Goal: Task Accomplishment & Management: Manage account settings

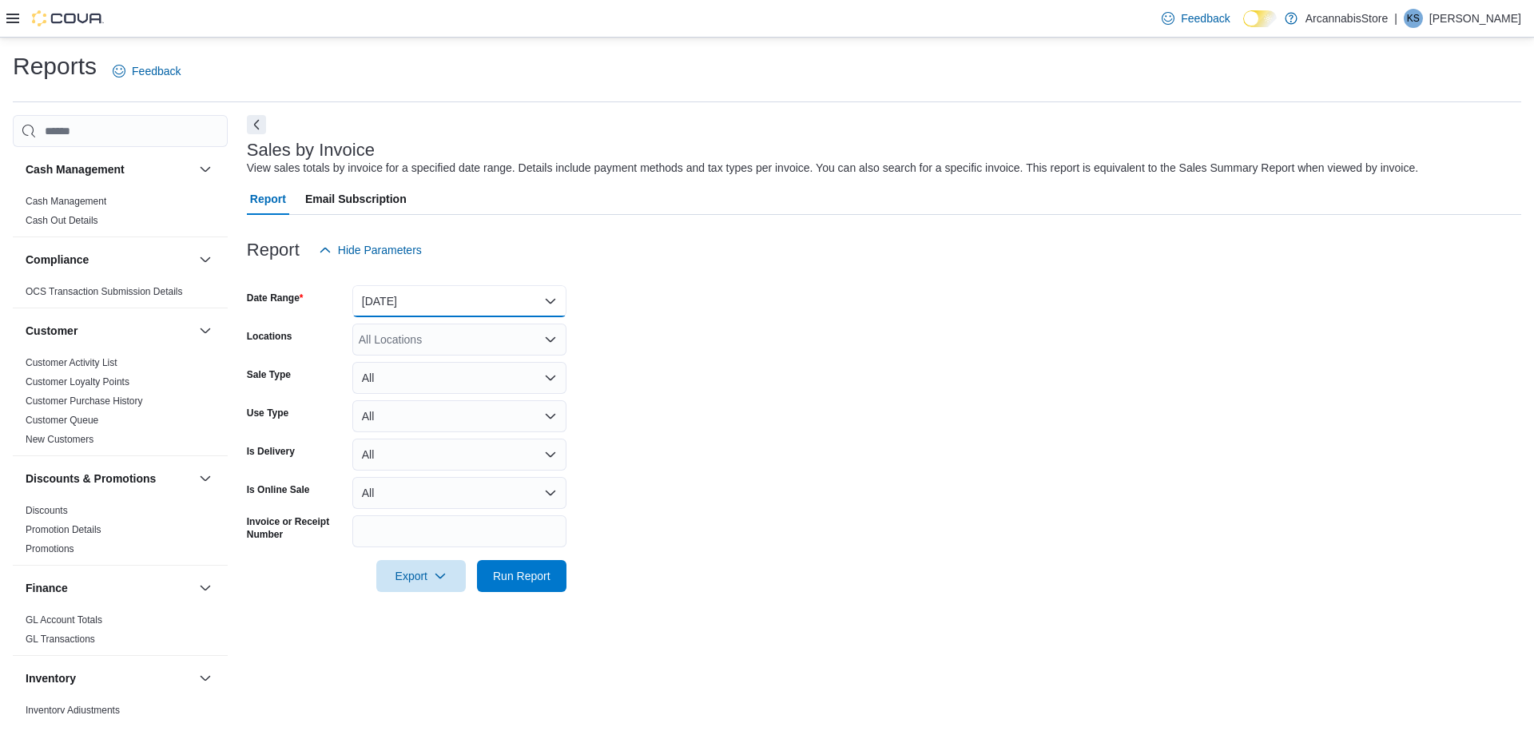
click at [452, 312] on button "Yesterday" at bounding box center [459, 301] width 214 height 32
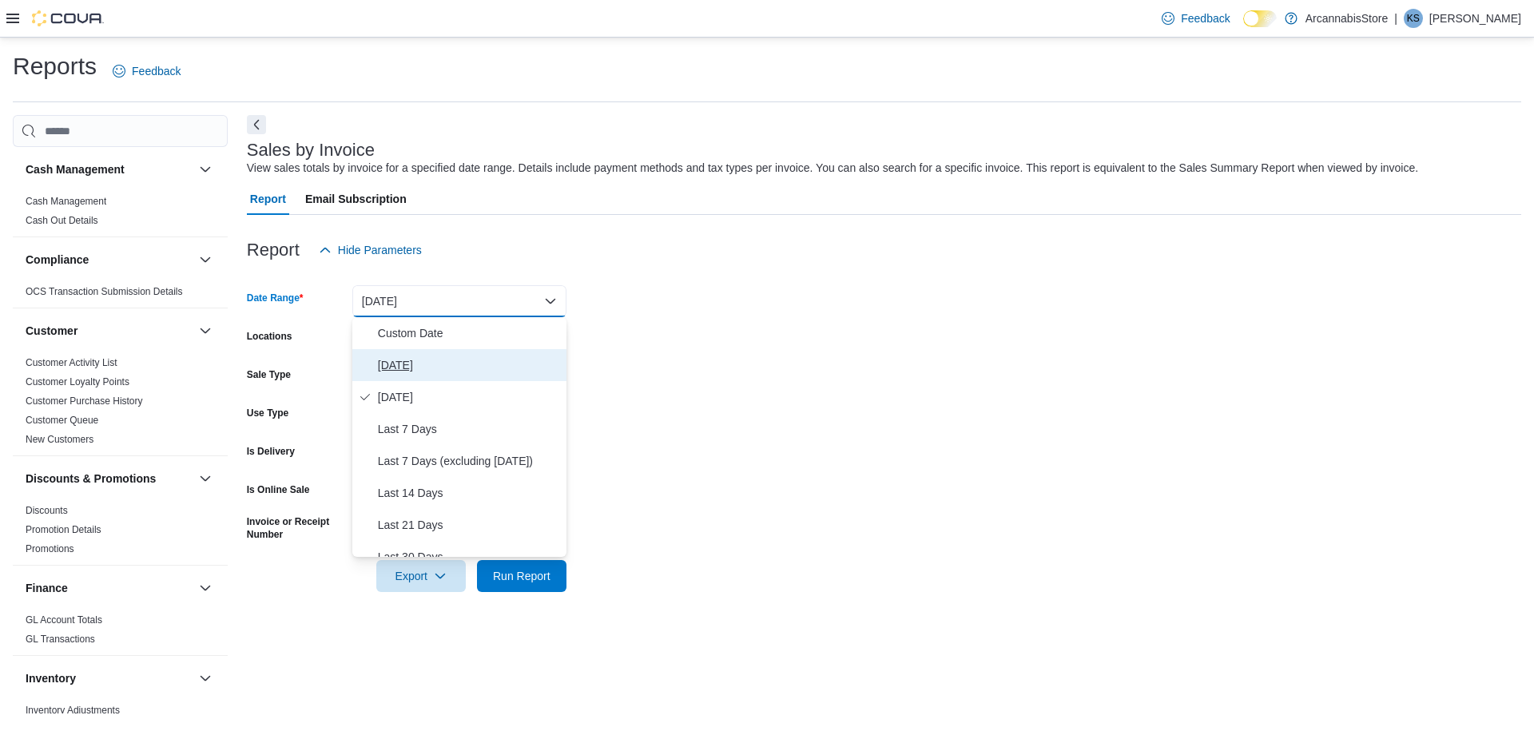
click at [443, 371] on span "Today" at bounding box center [469, 364] width 182 height 19
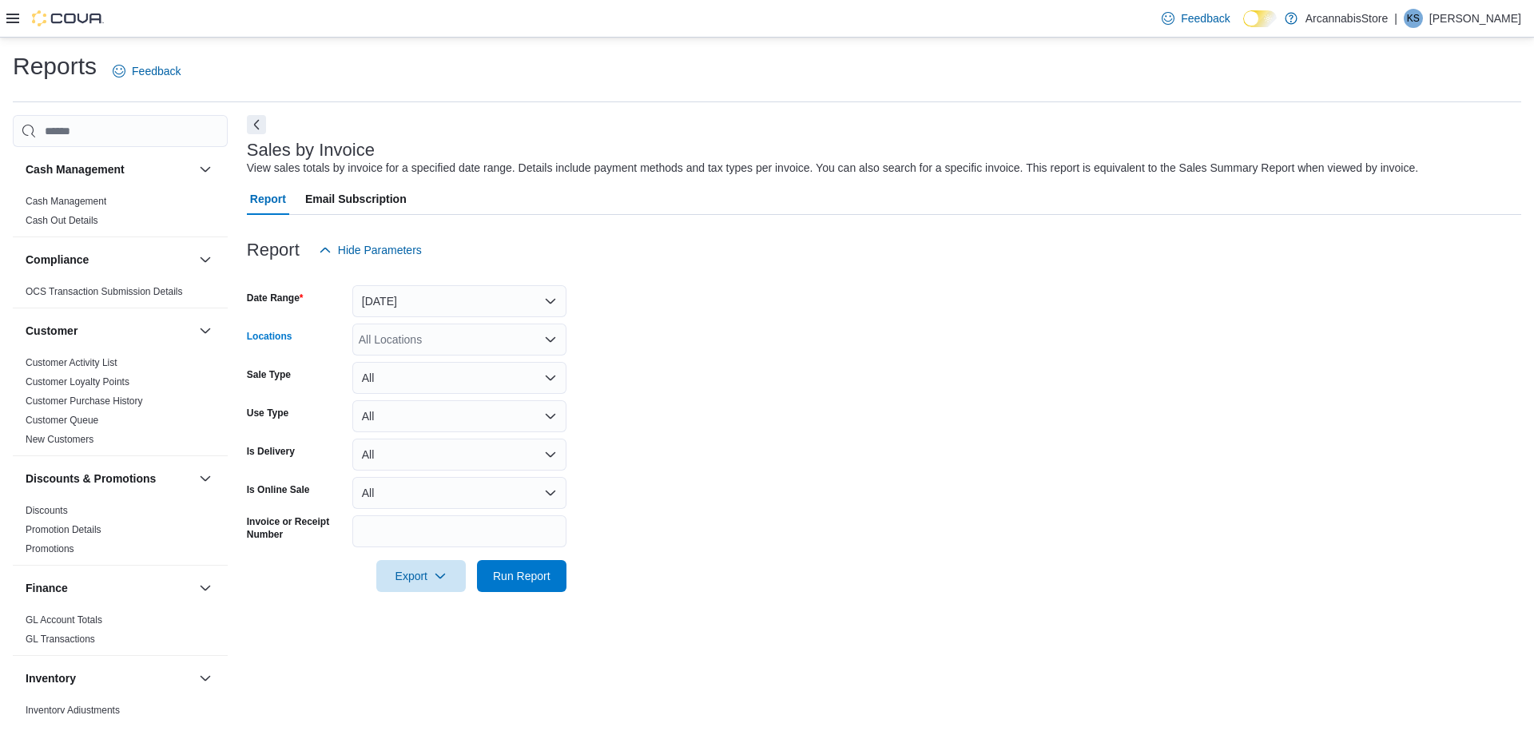
click at [461, 329] on div "All Locations" at bounding box center [459, 340] width 214 height 32
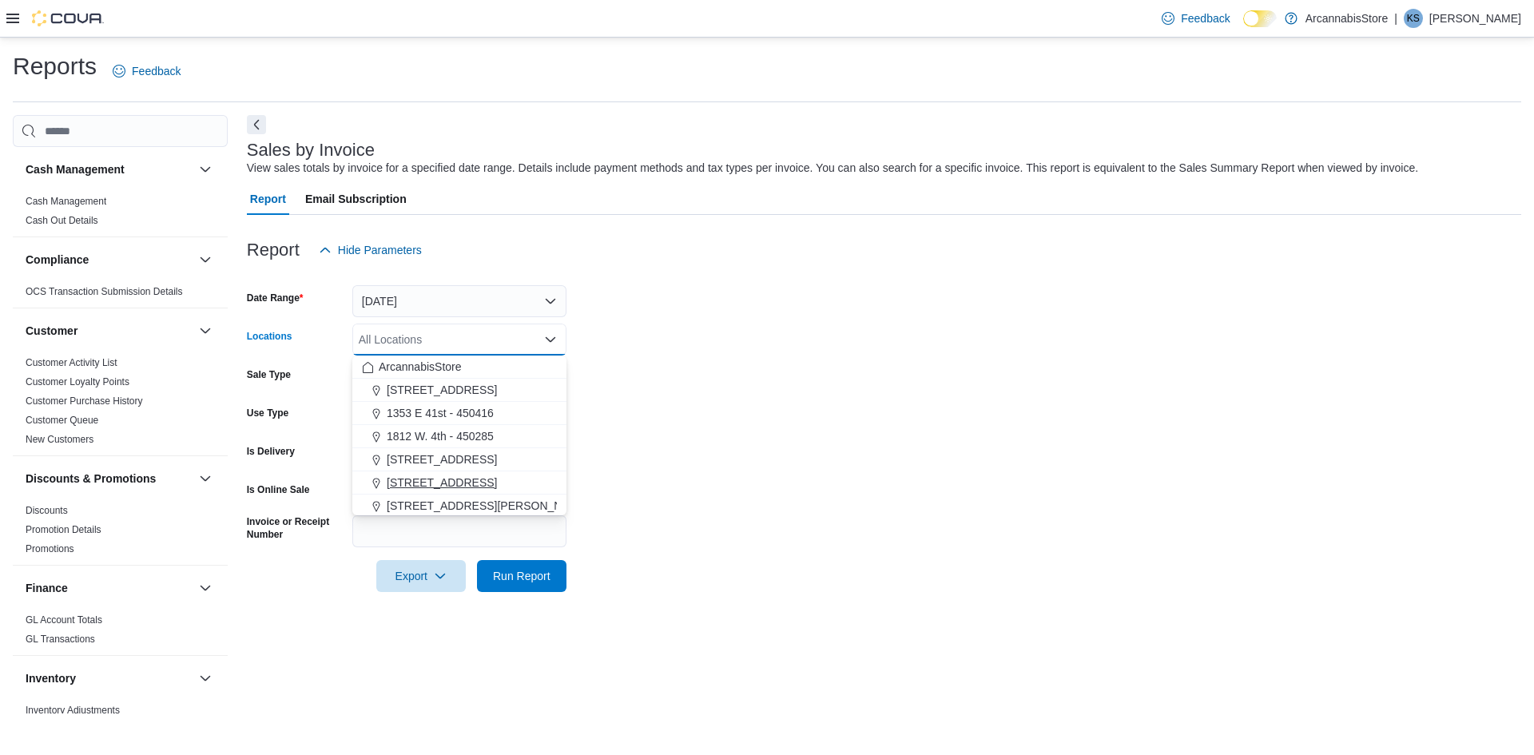
click at [450, 472] on button "2267 Kingsway - 450548" at bounding box center [459, 482] width 214 height 23
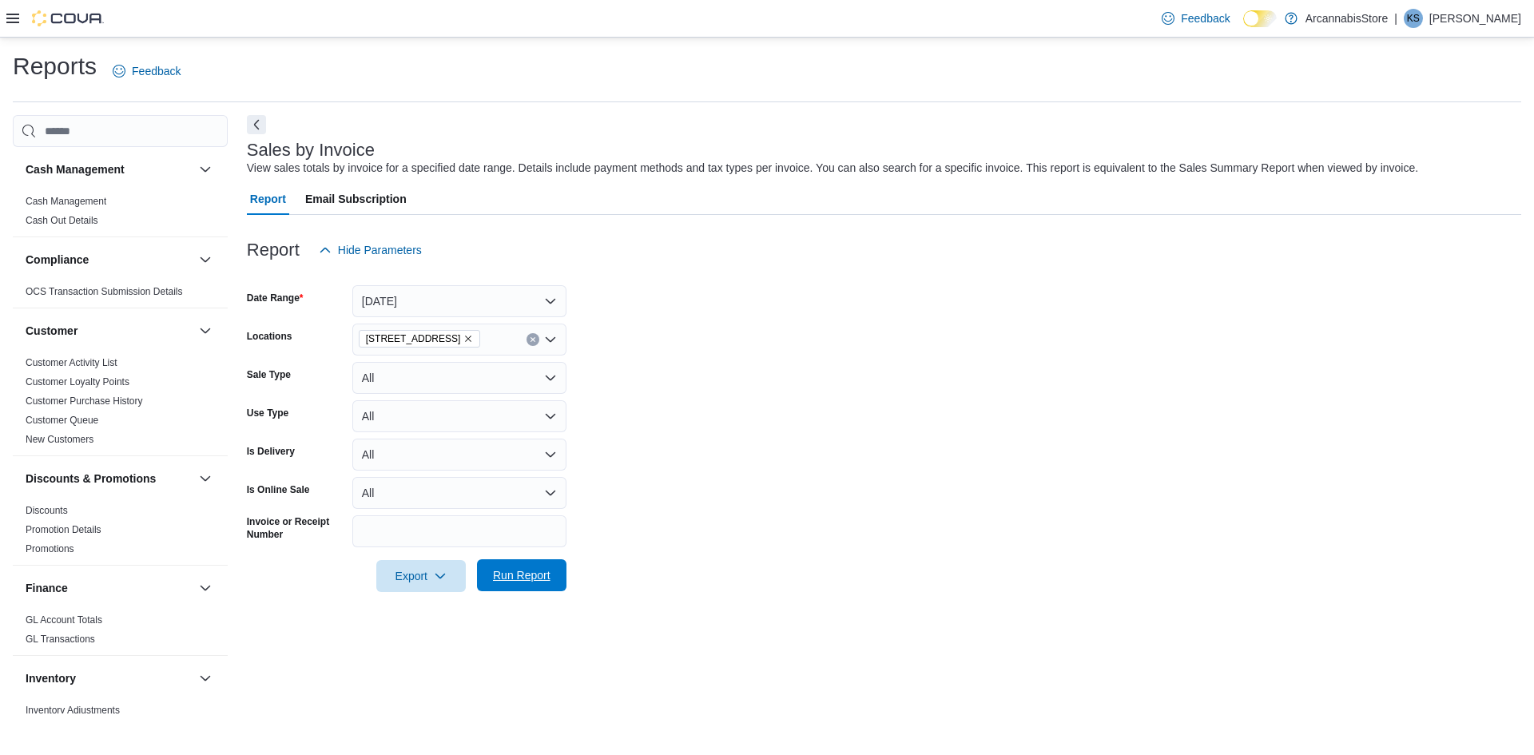
click at [531, 577] on span "Run Report" at bounding box center [522, 575] width 58 height 16
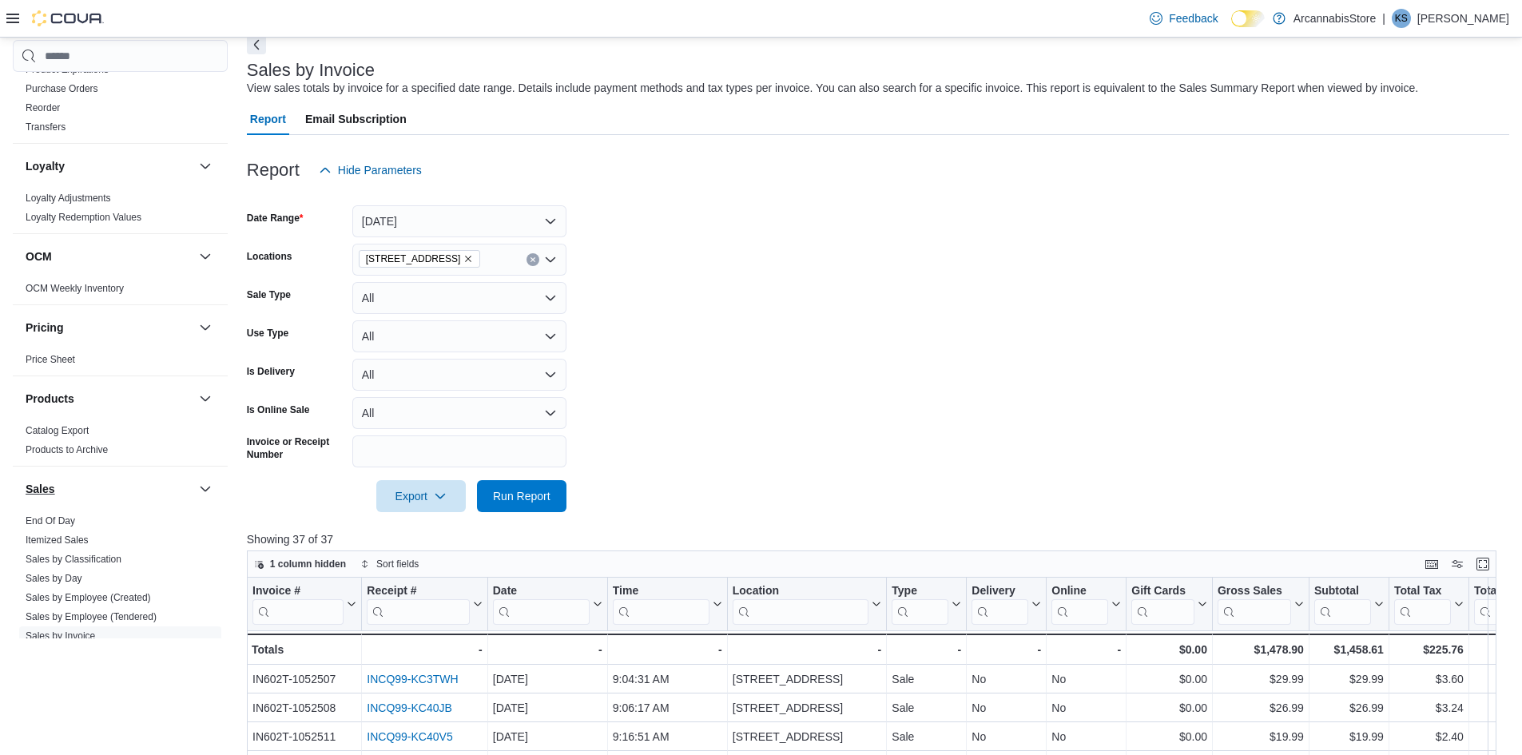
scroll to position [974, 0]
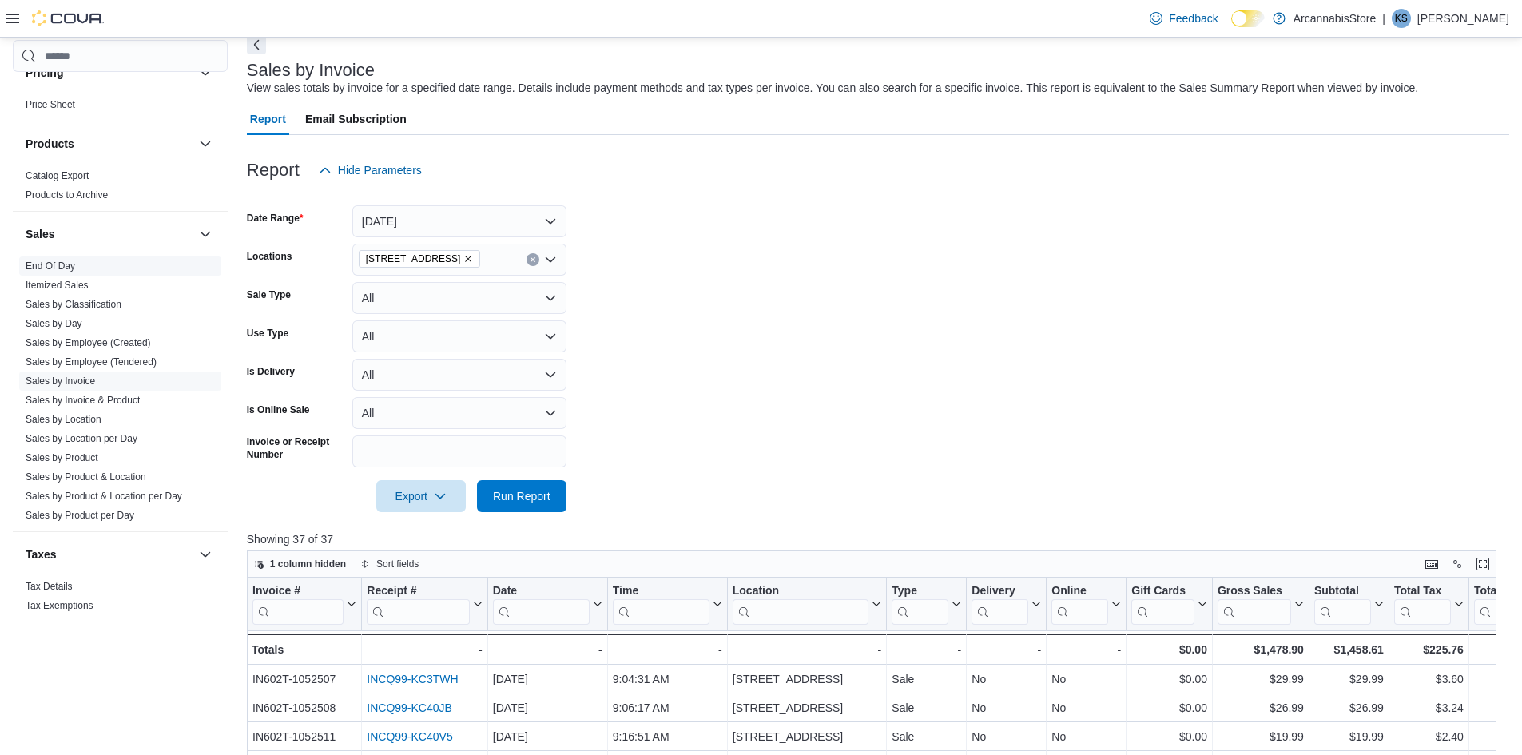
click at [58, 267] on link "End Of Day" at bounding box center [51, 265] width 50 height 11
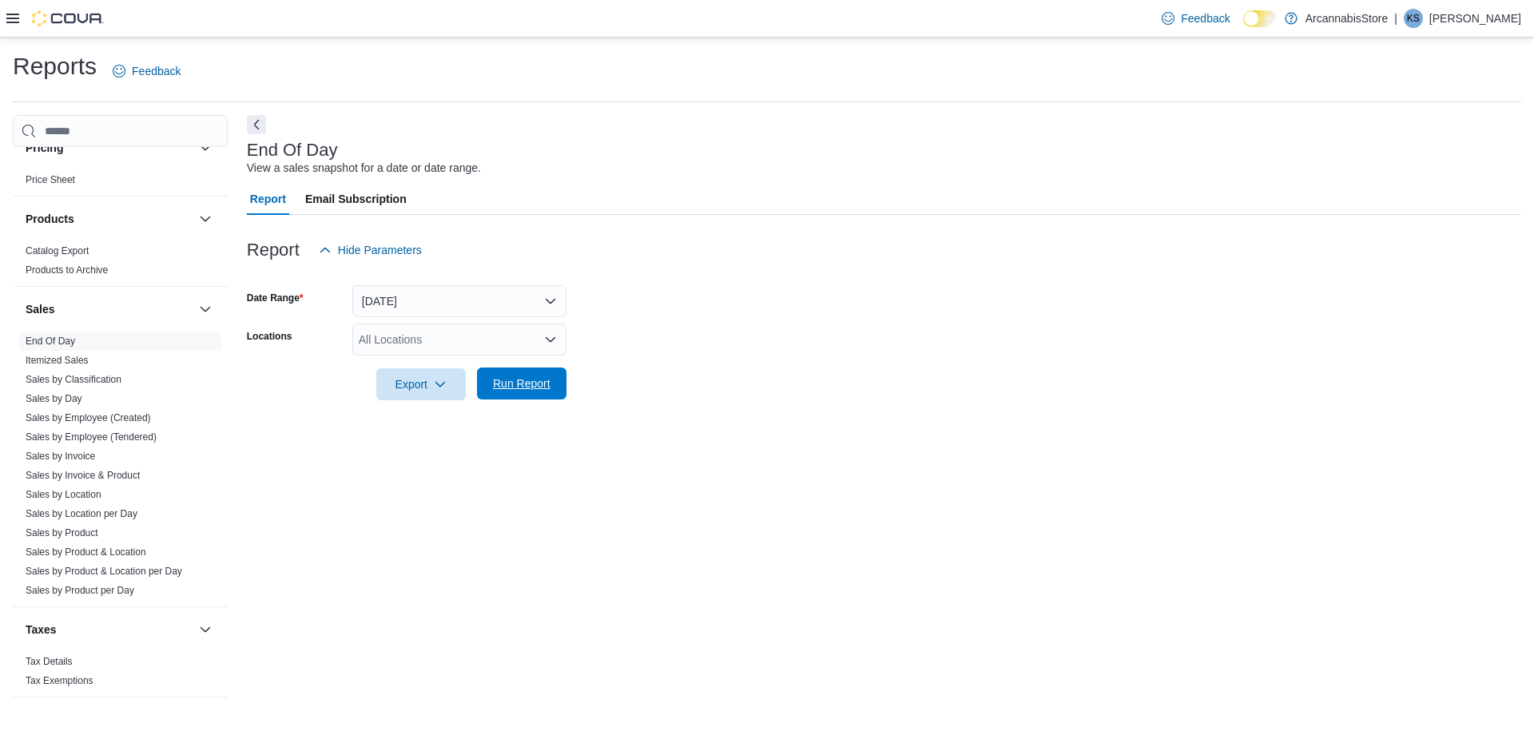
click at [521, 393] on span "Run Report" at bounding box center [521, 383] width 70 height 32
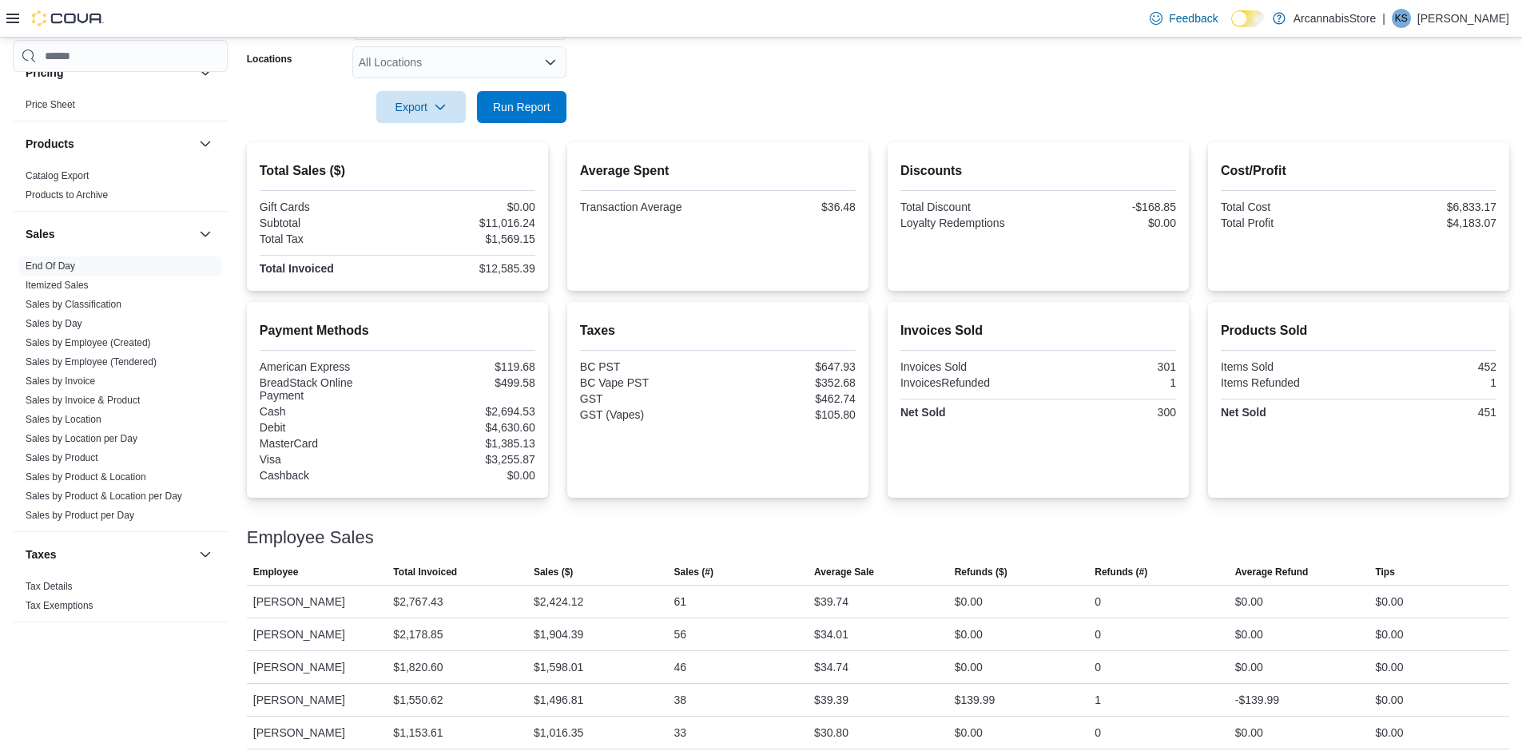
scroll to position [161, 0]
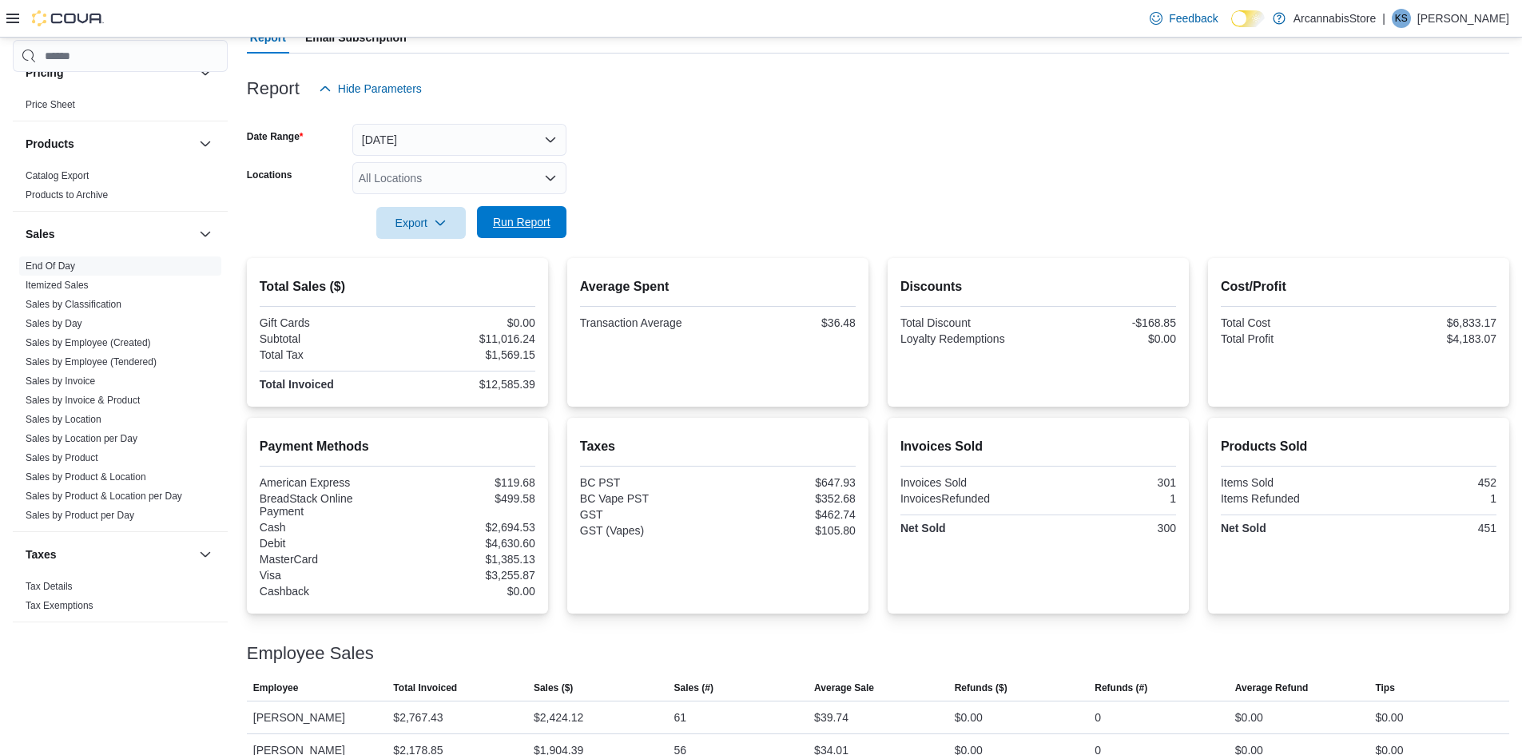
click at [505, 237] on span "Run Report" at bounding box center [521, 222] width 70 height 32
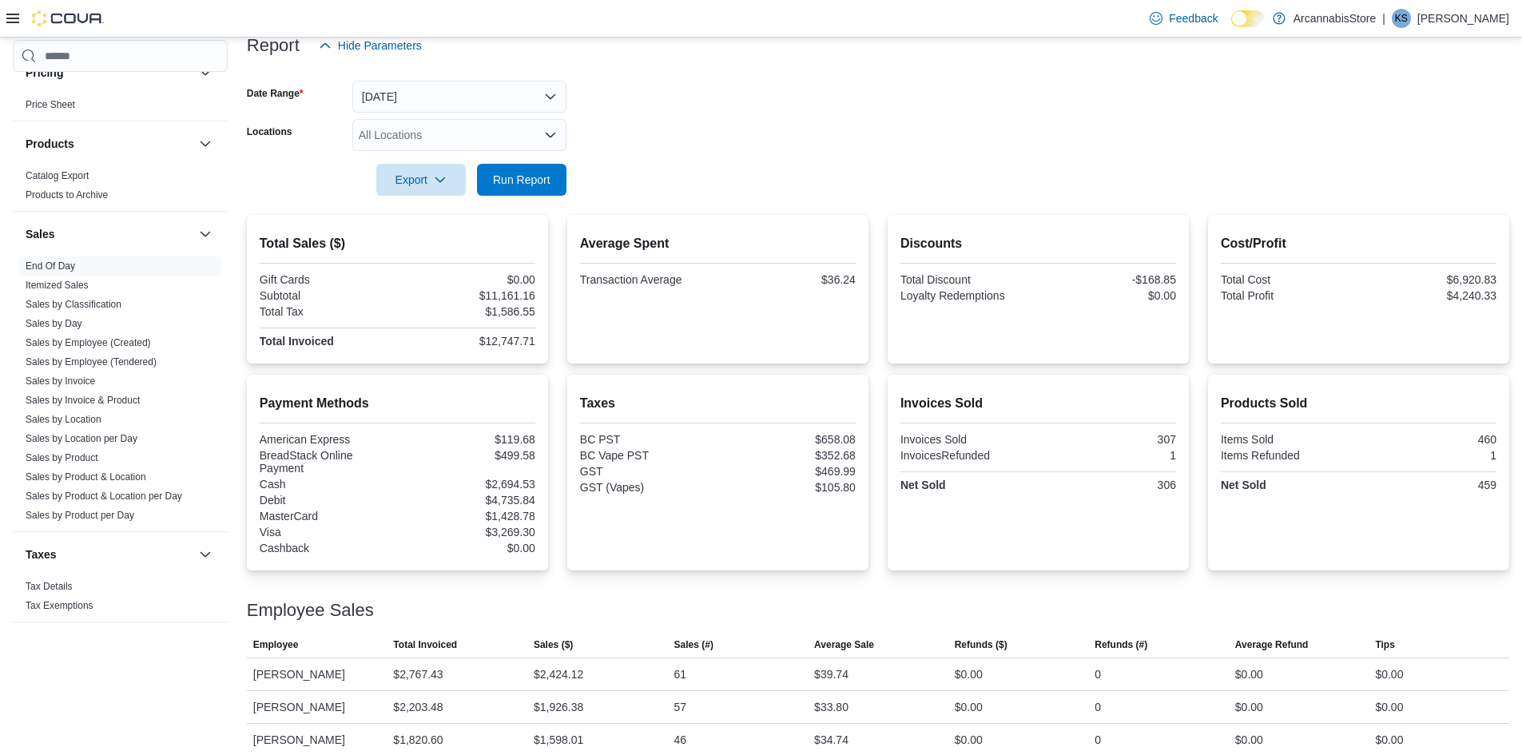
scroll to position [81, 0]
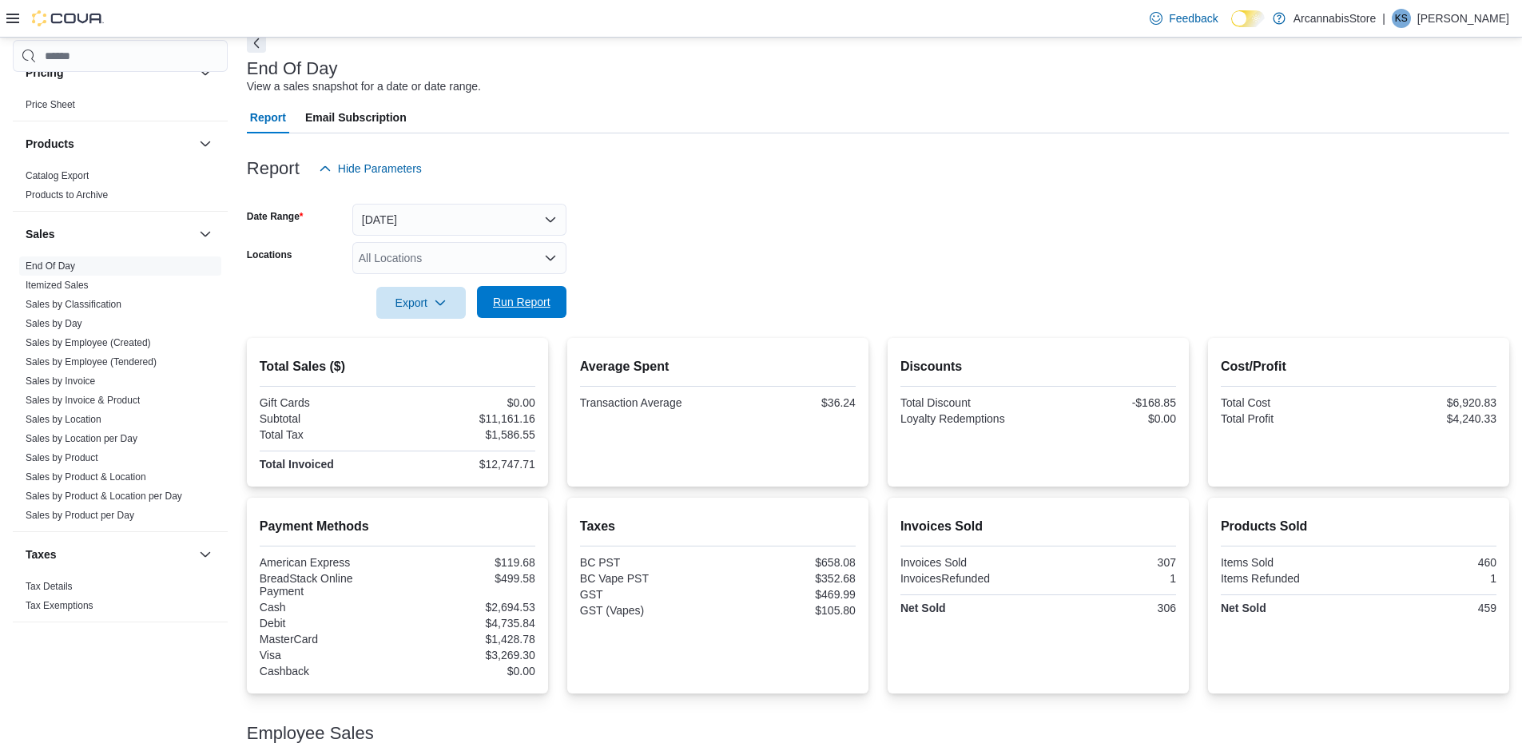
click at [538, 299] on span "Run Report" at bounding box center [522, 302] width 58 height 16
drag, startPoint x: 683, startPoint y: 196, endPoint x: 576, endPoint y: 305, distance: 153.1
click at [681, 196] on div at bounding box center [878, 194] width 1262 height 19
click at [514, 312] on span "Run Report" at bounding box center [521, 302] width 70 height 32
click at [527, 300] on span "Run Report" at bounding box center [522, 302] width 58 height 16
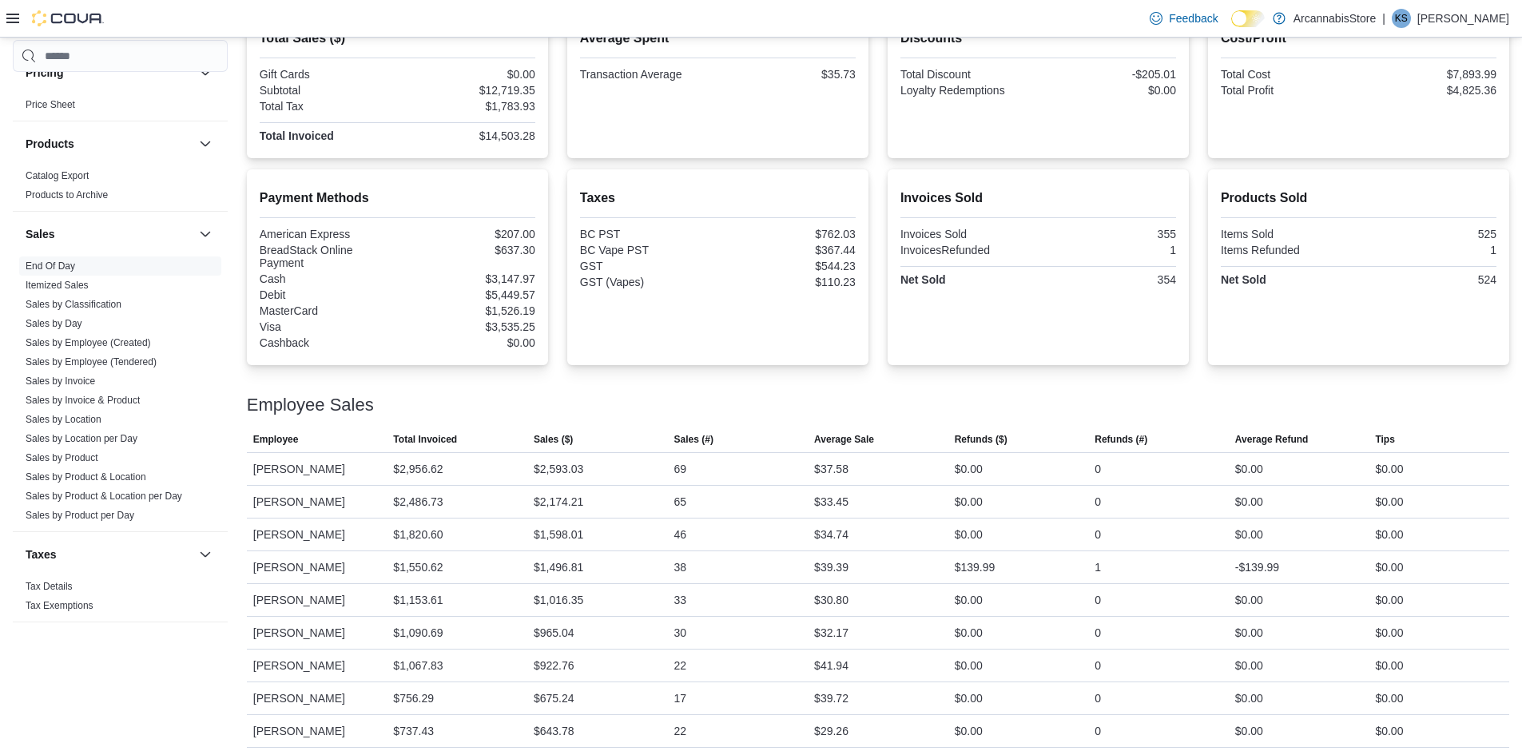
scroll to position [321, 0]
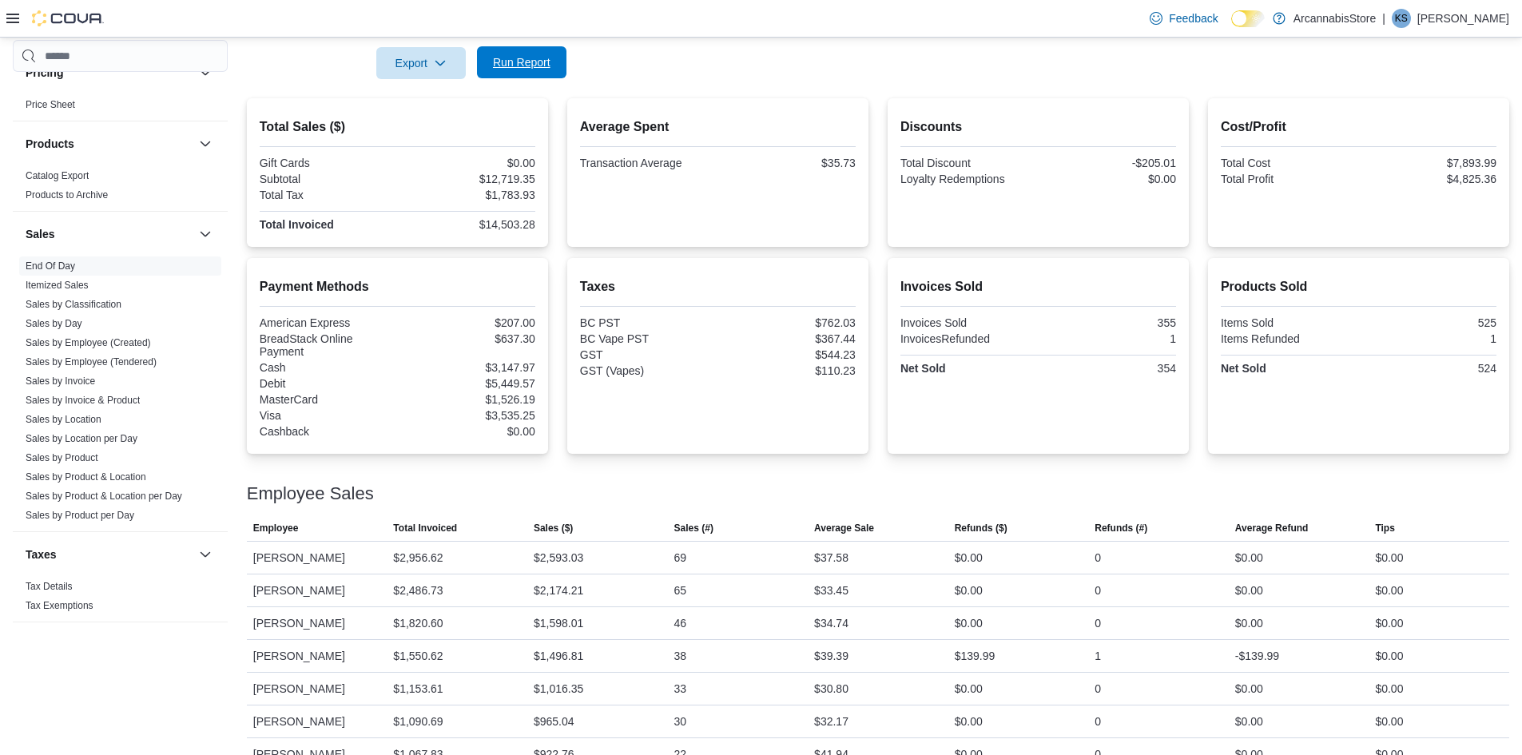
click at [515, 64] on span "Run Report" at bounding box center [522, 62] width 58 height 16
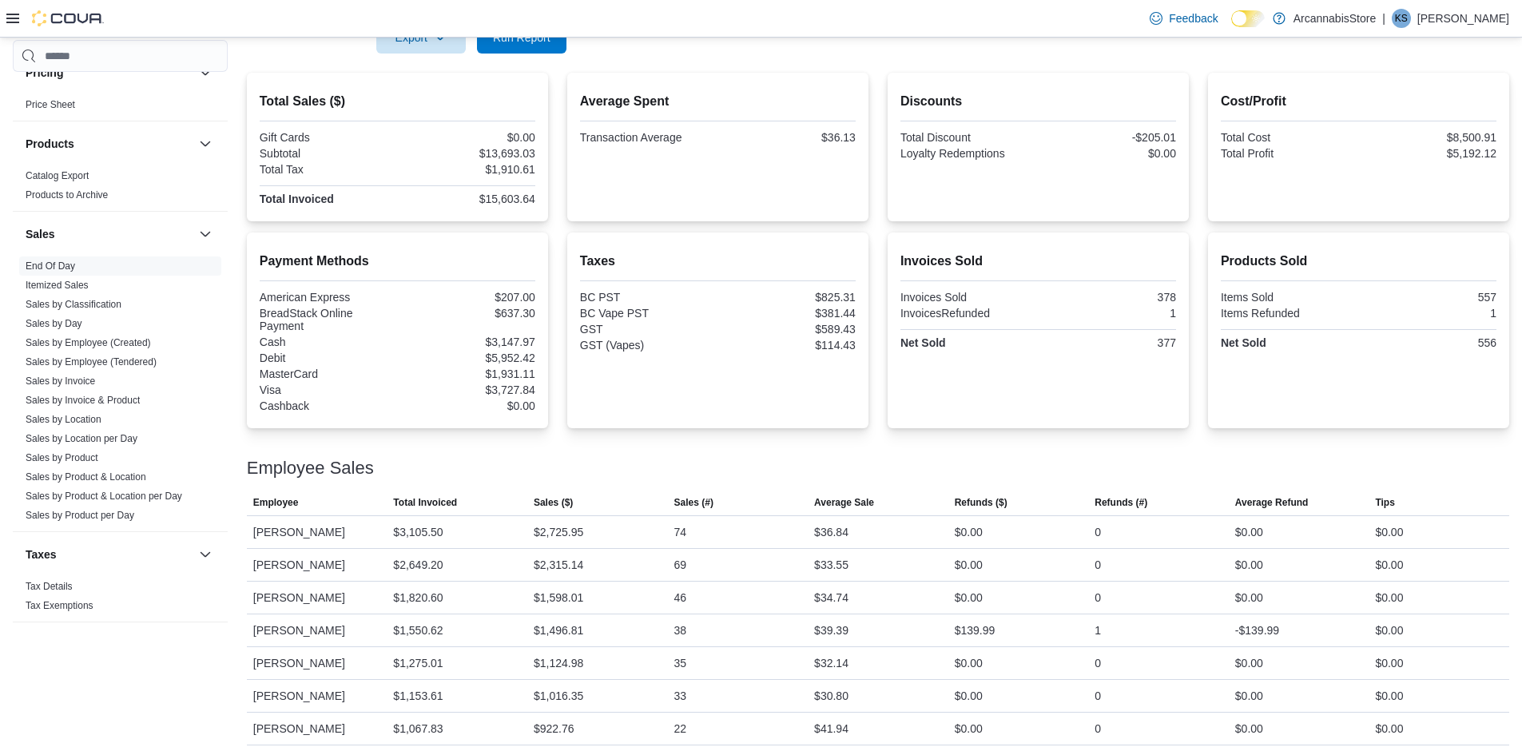
scroll to position [161, 0]
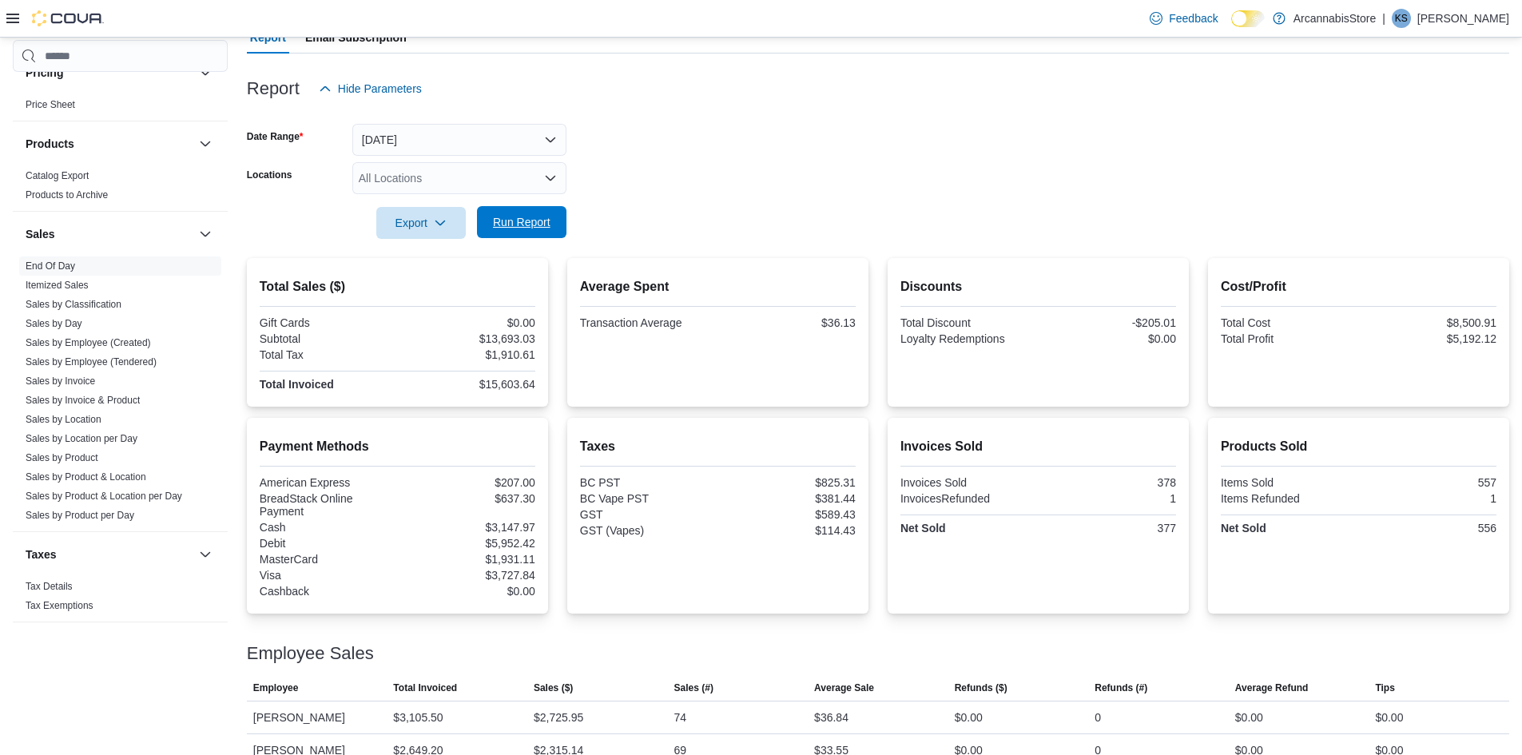
click at [538, 229] on span "Run Report" at bounding box center [522, 222] width 58 height 16
click at [550, 232] on span "Run Report" at bounding box center [521, 222] width 70 height 32
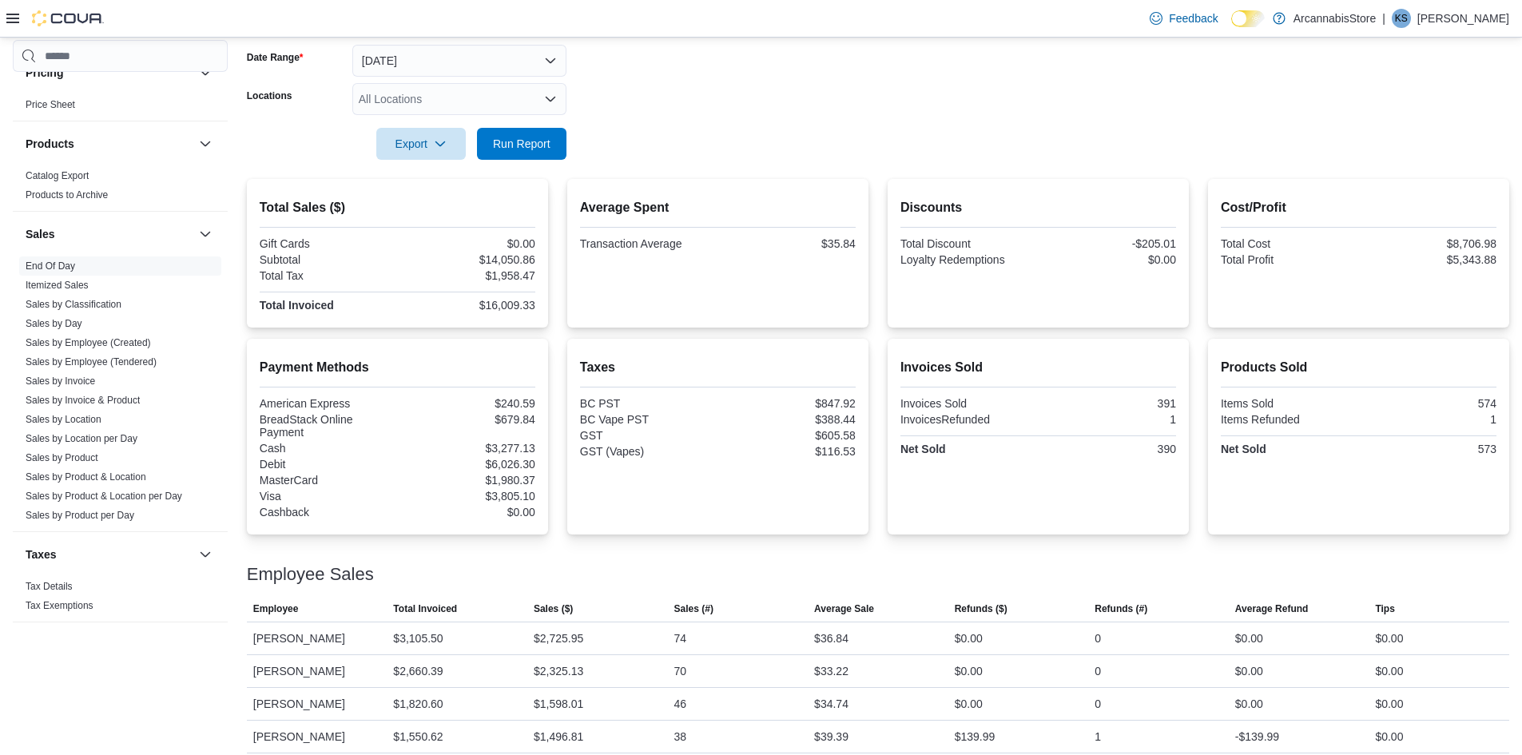
scroll to position [2, 0]
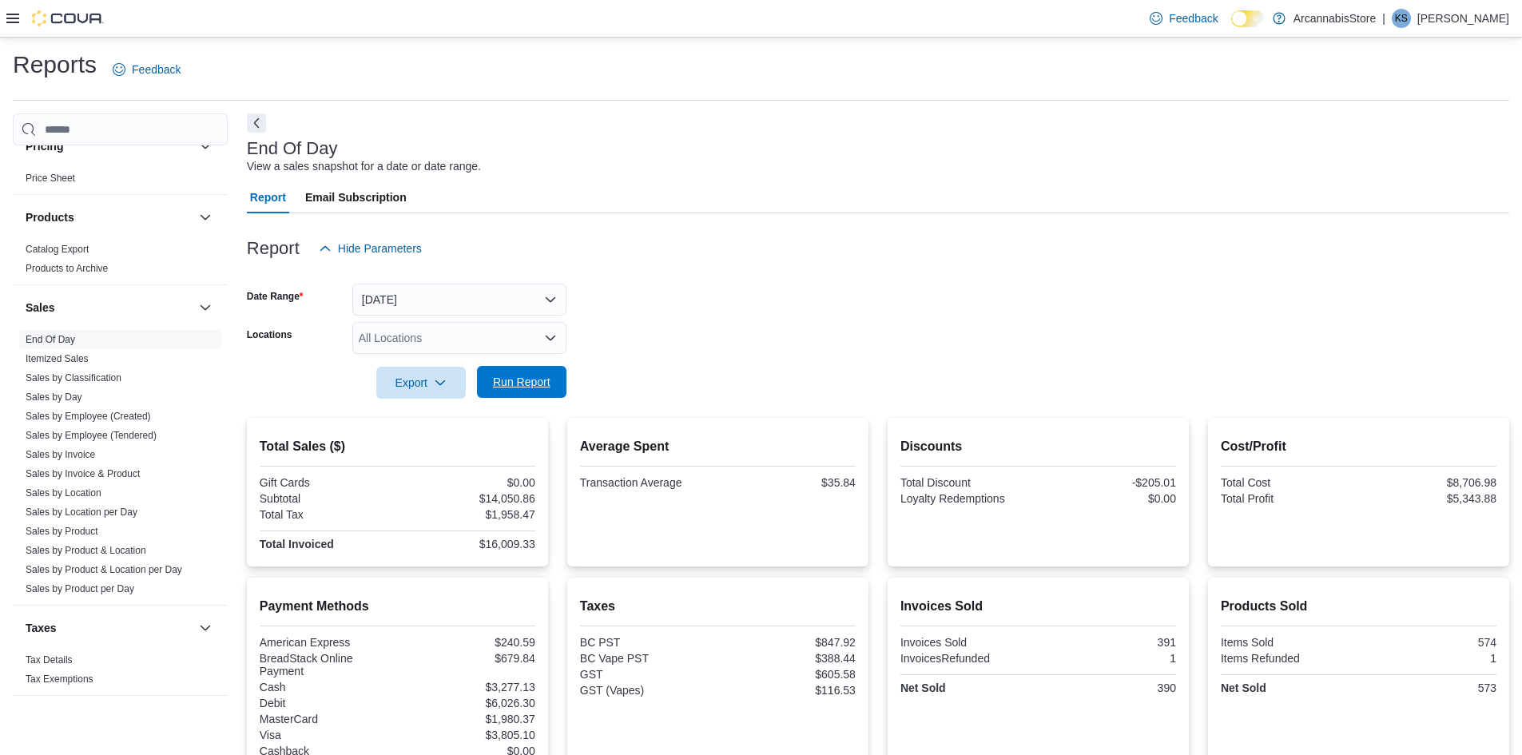
click at [536, 384] on span "Run Report" at bounding box center [522, 382] width 58 height 16
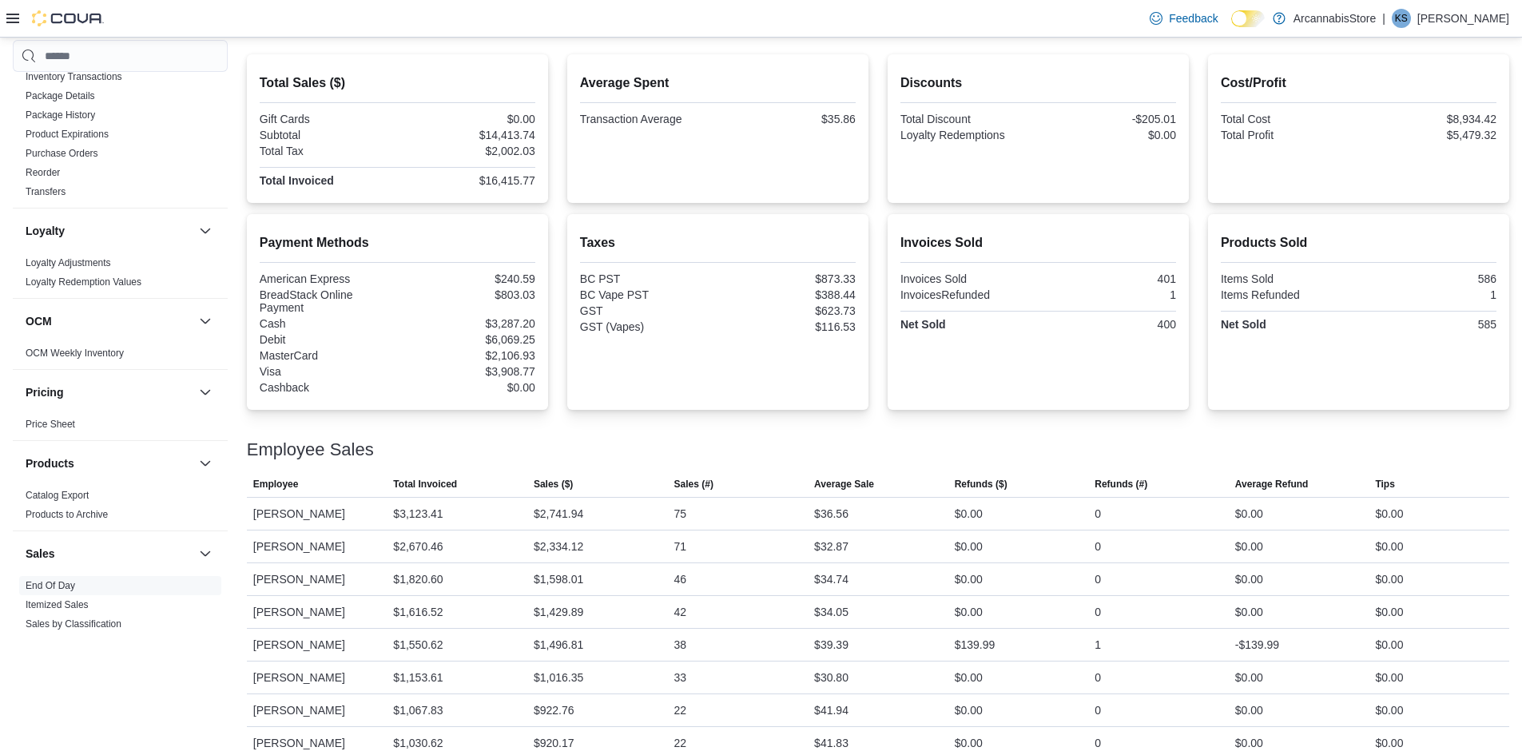
scroll to position [241, 0]
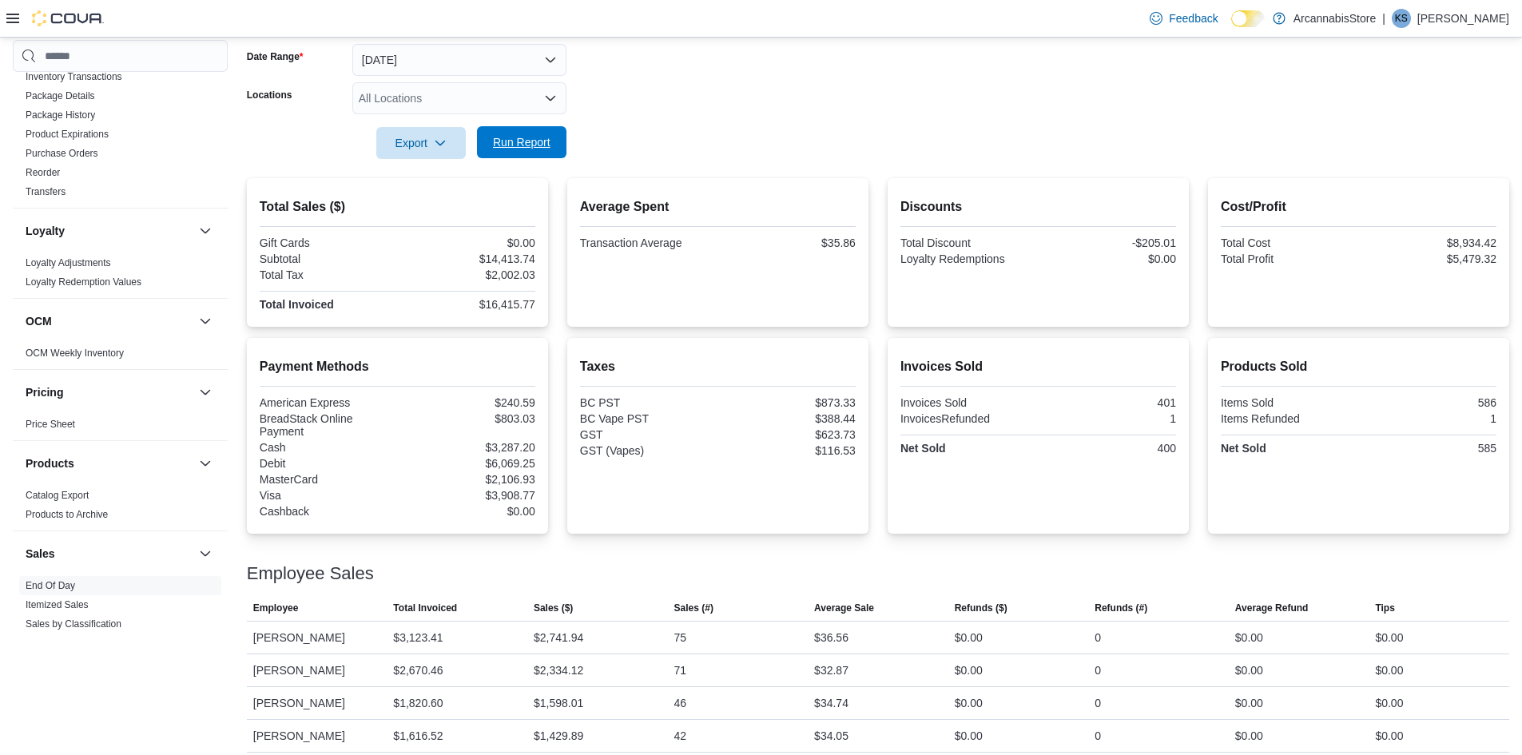
click at [536, 150] on span "Run Report" at bounding box center [522, 142] width 58 height 16
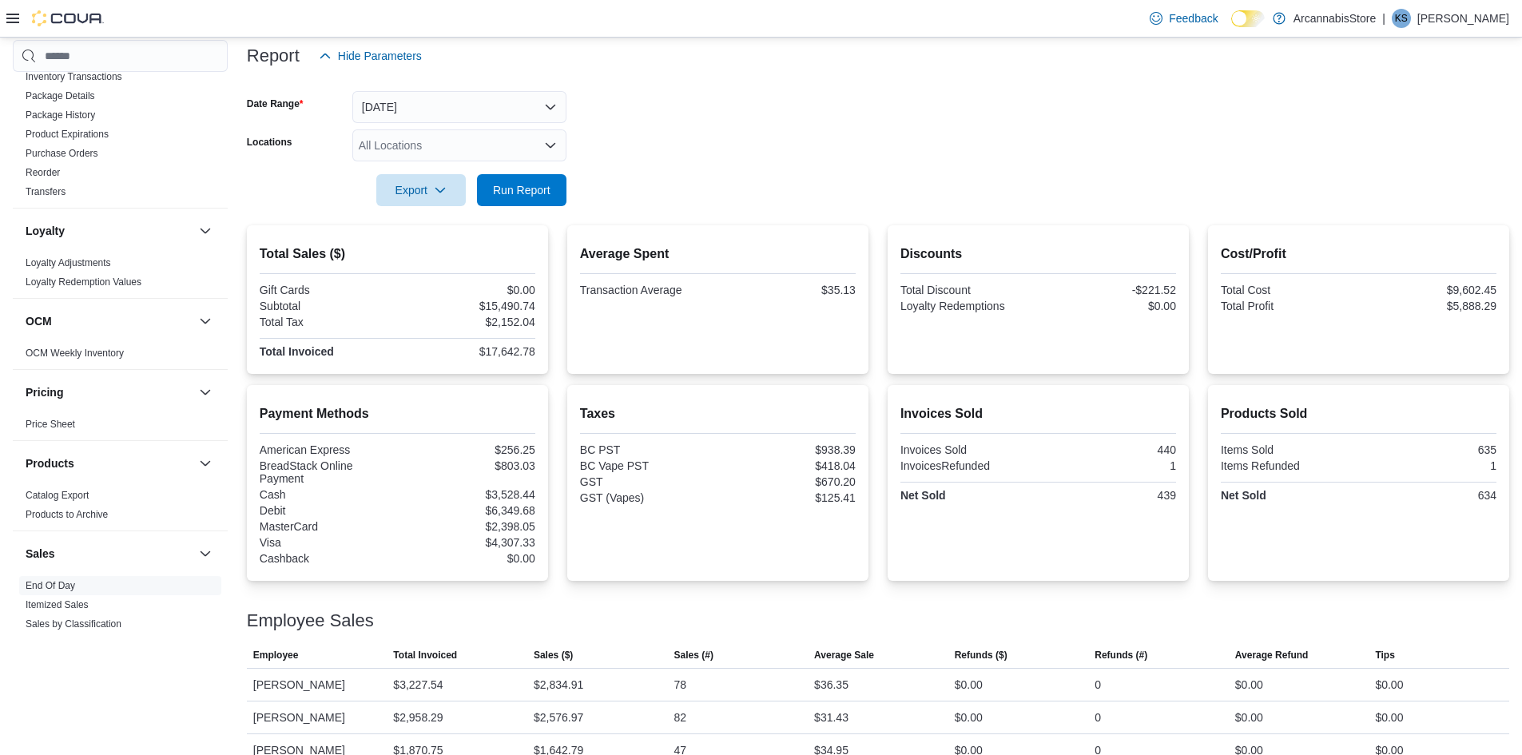
scroll to position [81, 0]
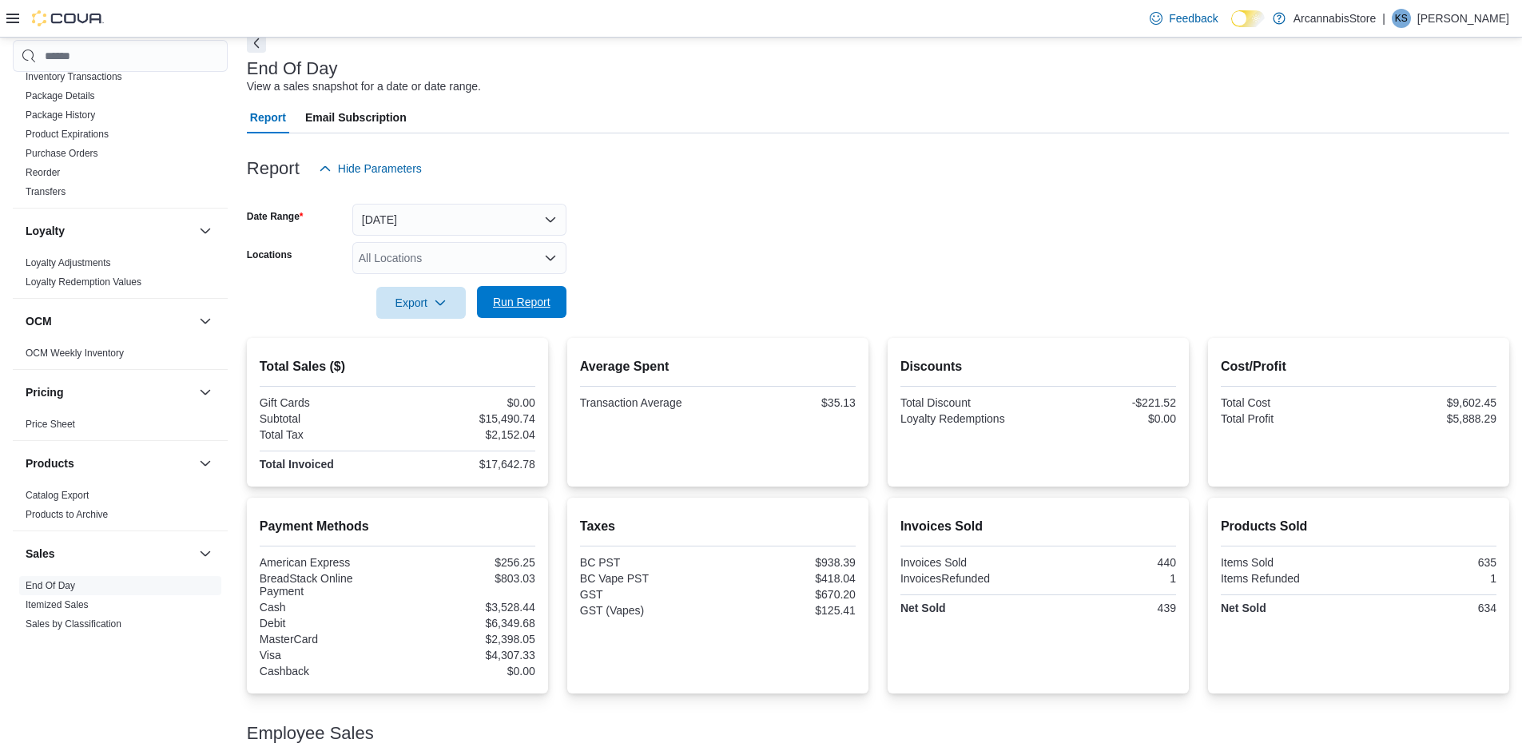
click at [540, 297] on span "Run Report" at bounding box center [522, 302] width 58 height 16
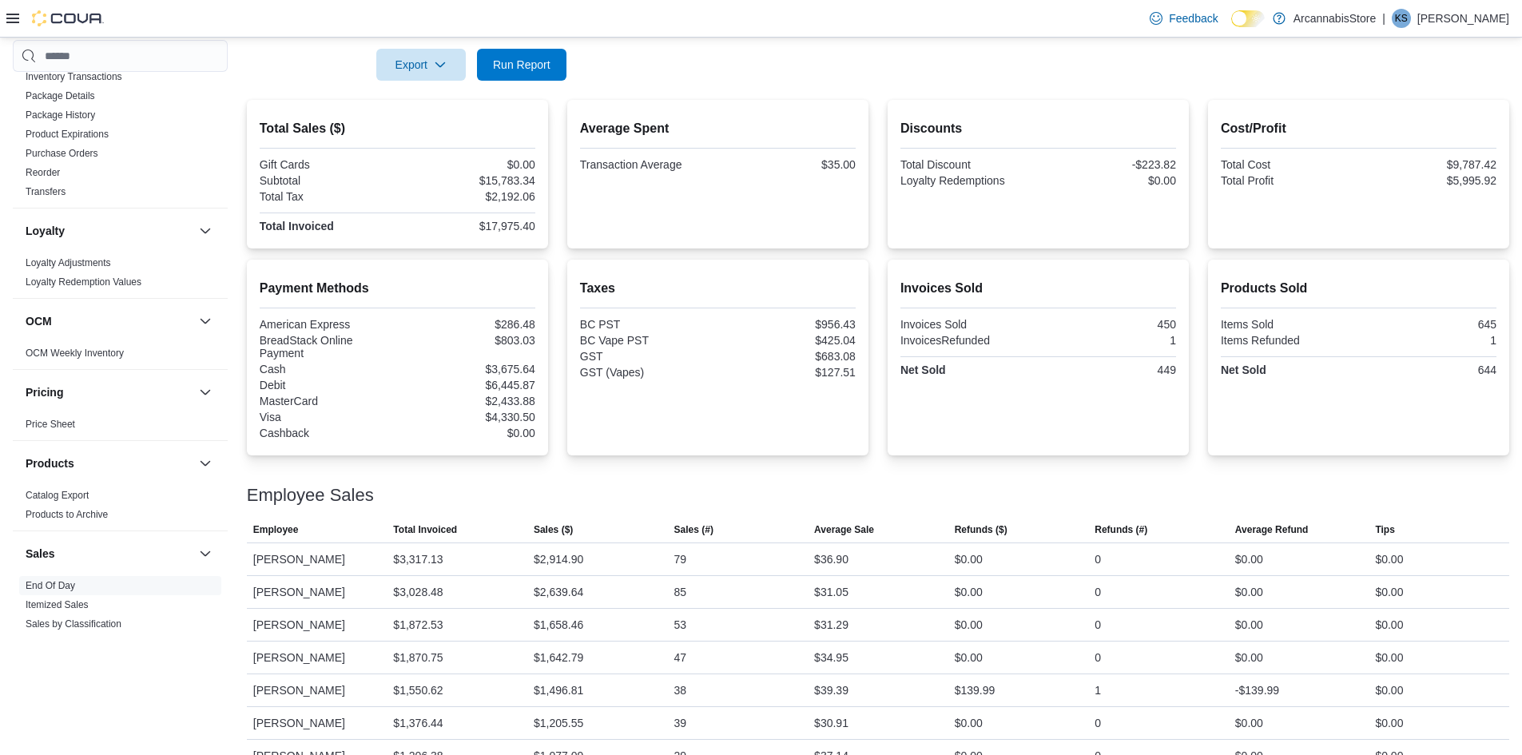
scroll to position [481, 0]
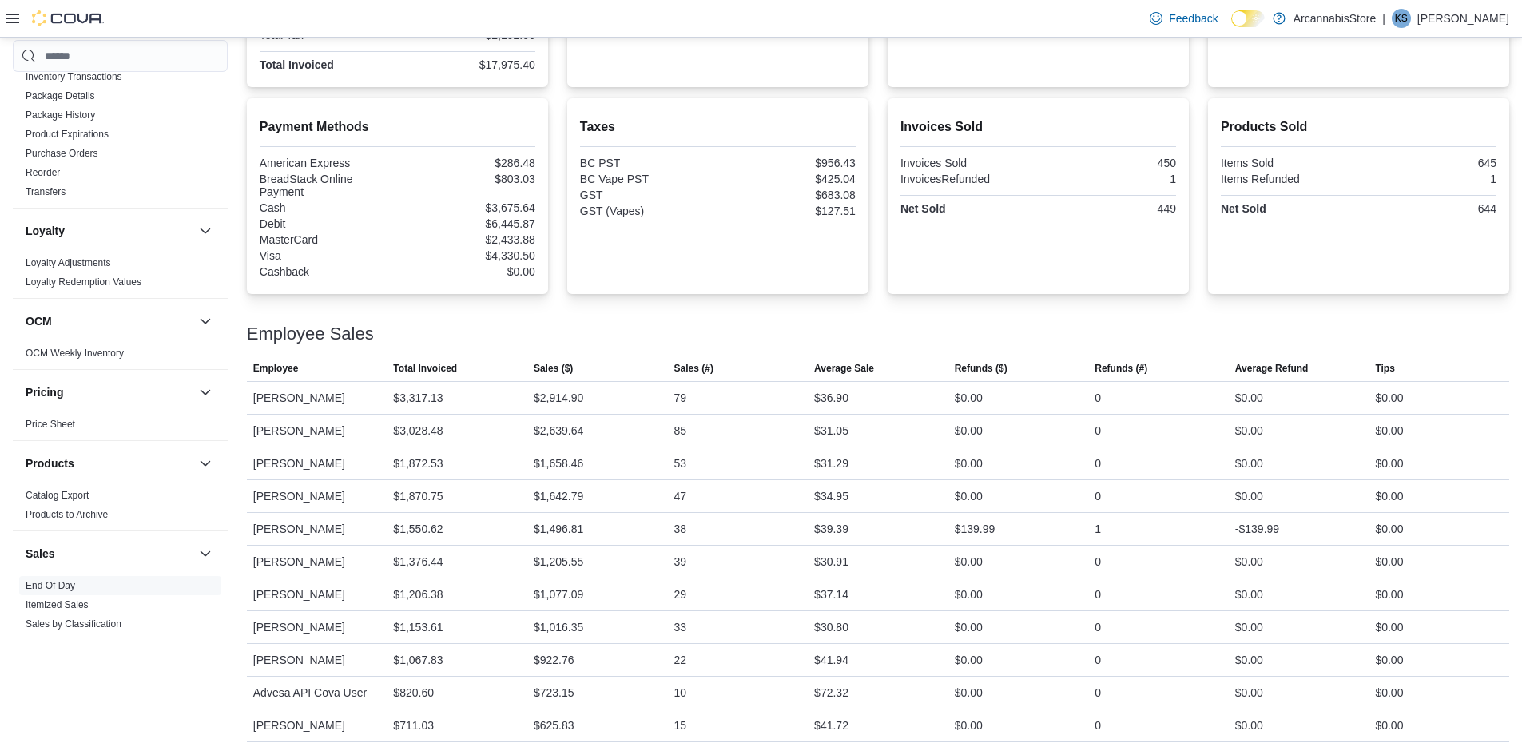
click at [703, 311] on div at bounding box center [878, 314] width 1262 height 19
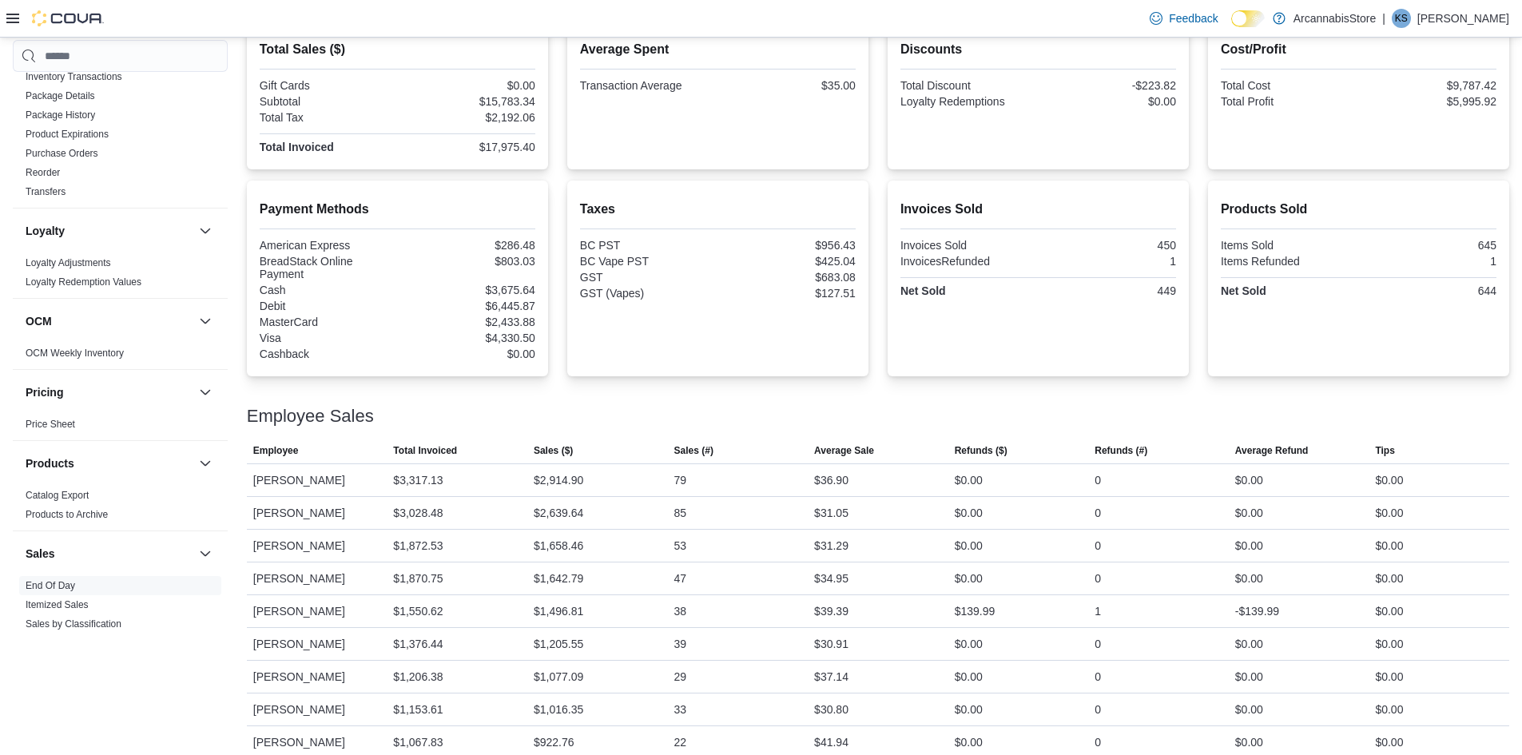
scroll to position [321, 0]
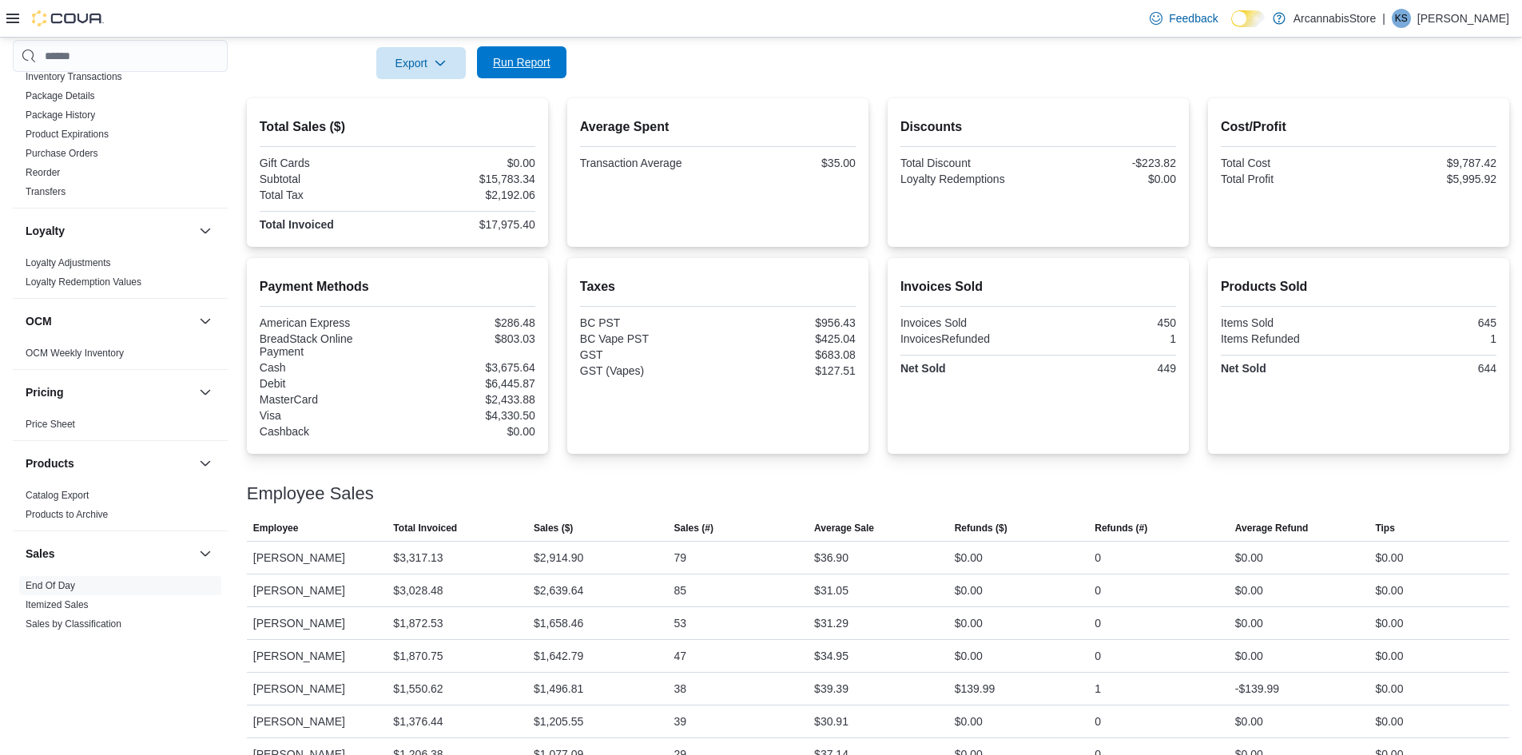
click at [531, 64] on span "Run Report" at bounding box center [522, 62] width 58 height 16
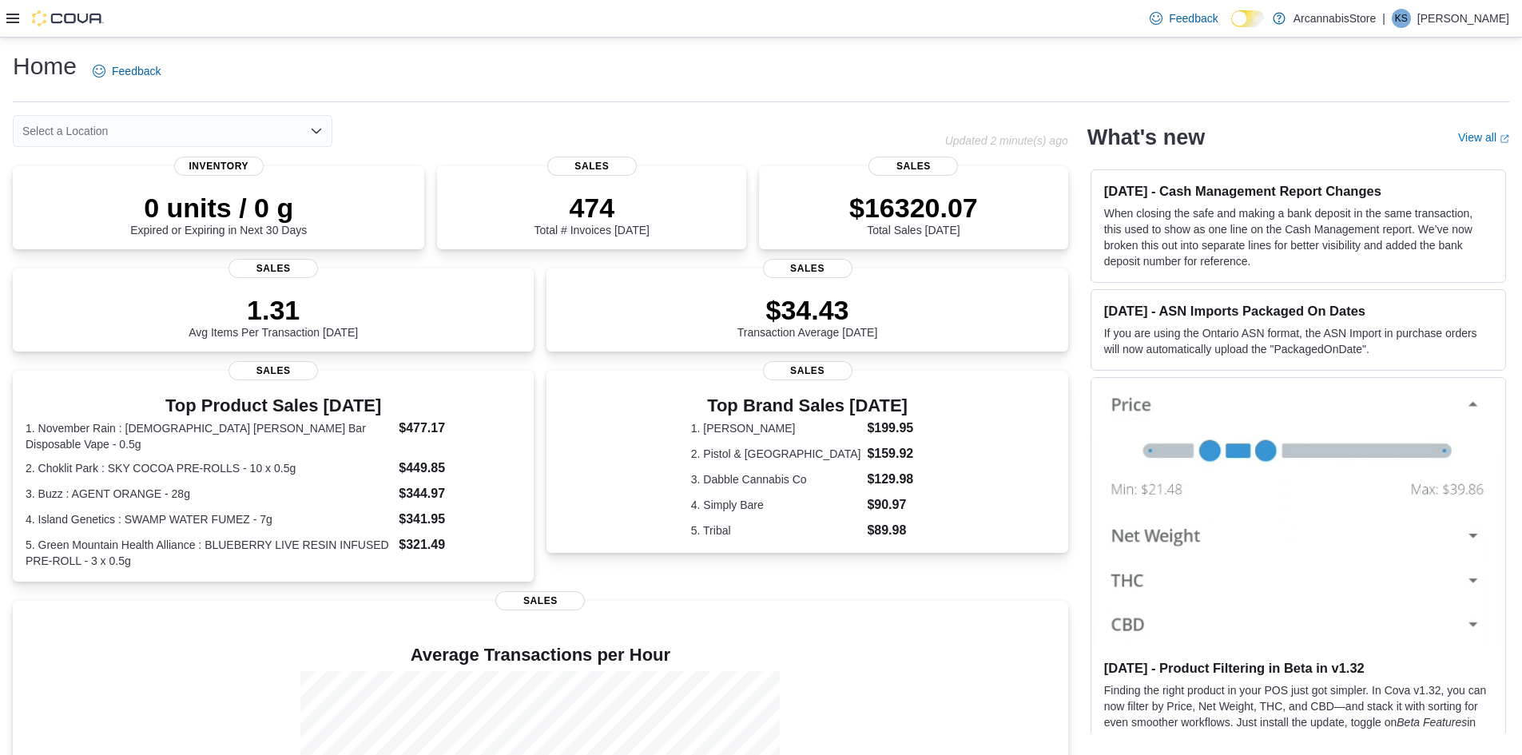
click at [18, 18] on icon at bounding box center [12, 19] width 13 height 10
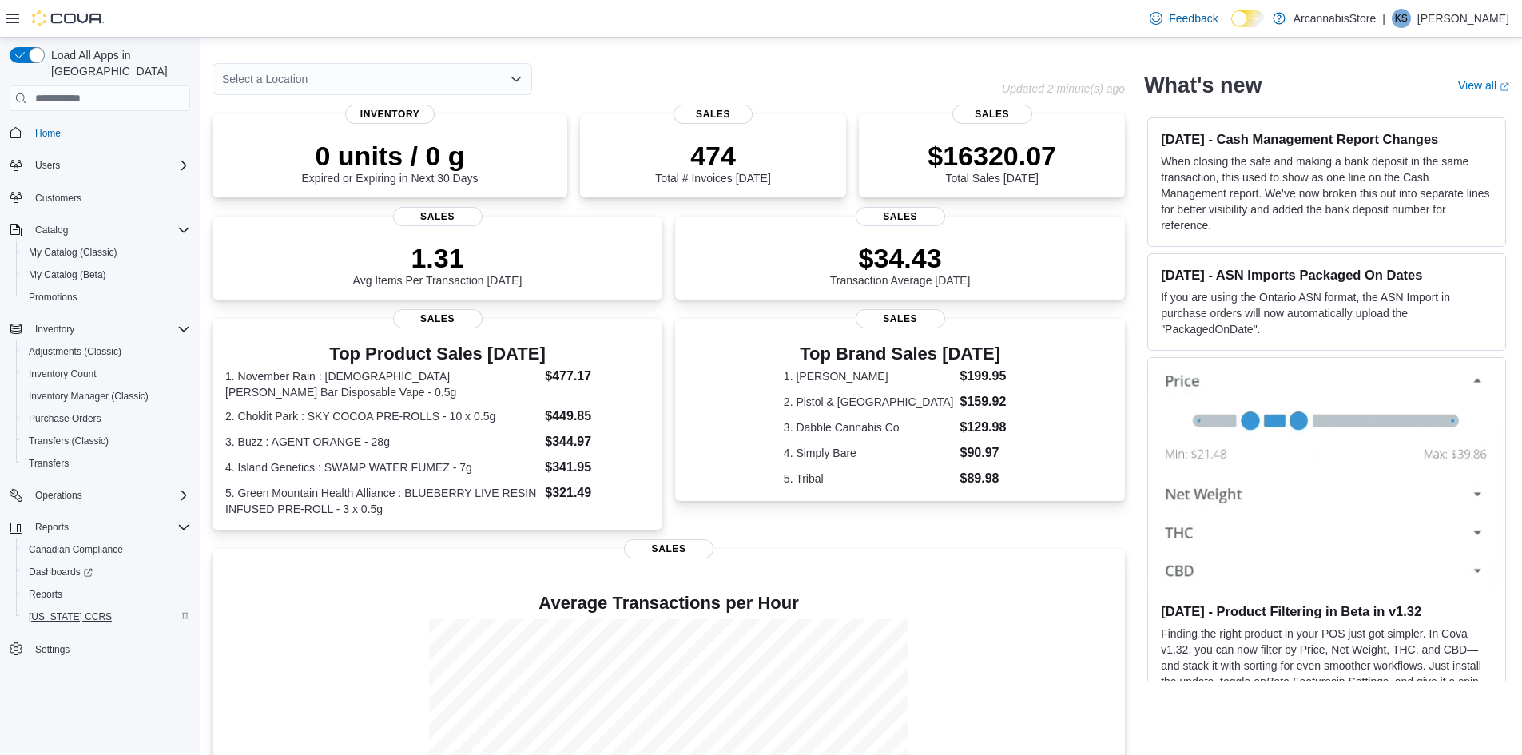
scroll to position [80, 0]
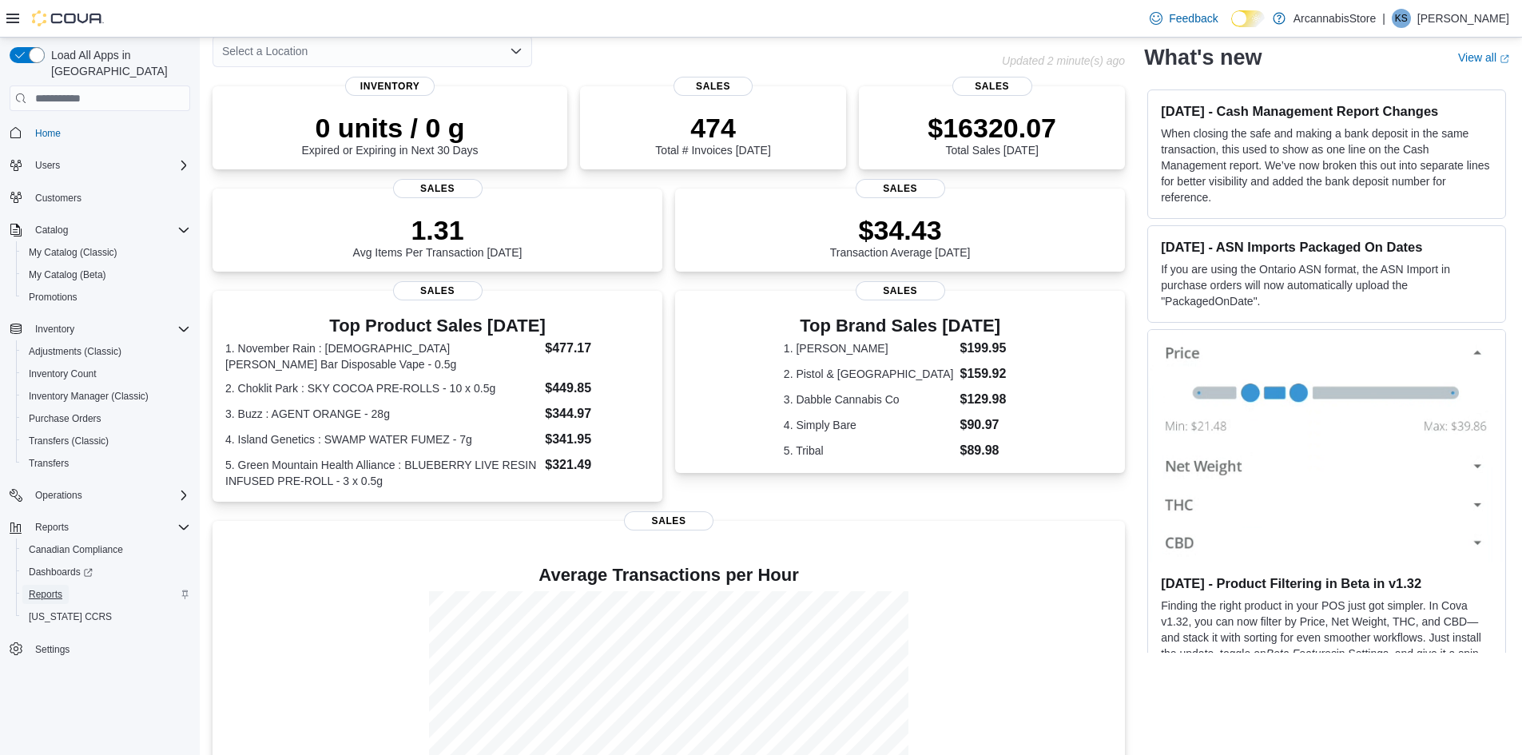
click at [47, 588] on span "Reports" at bounding box center [46, 594] width 34 height 13
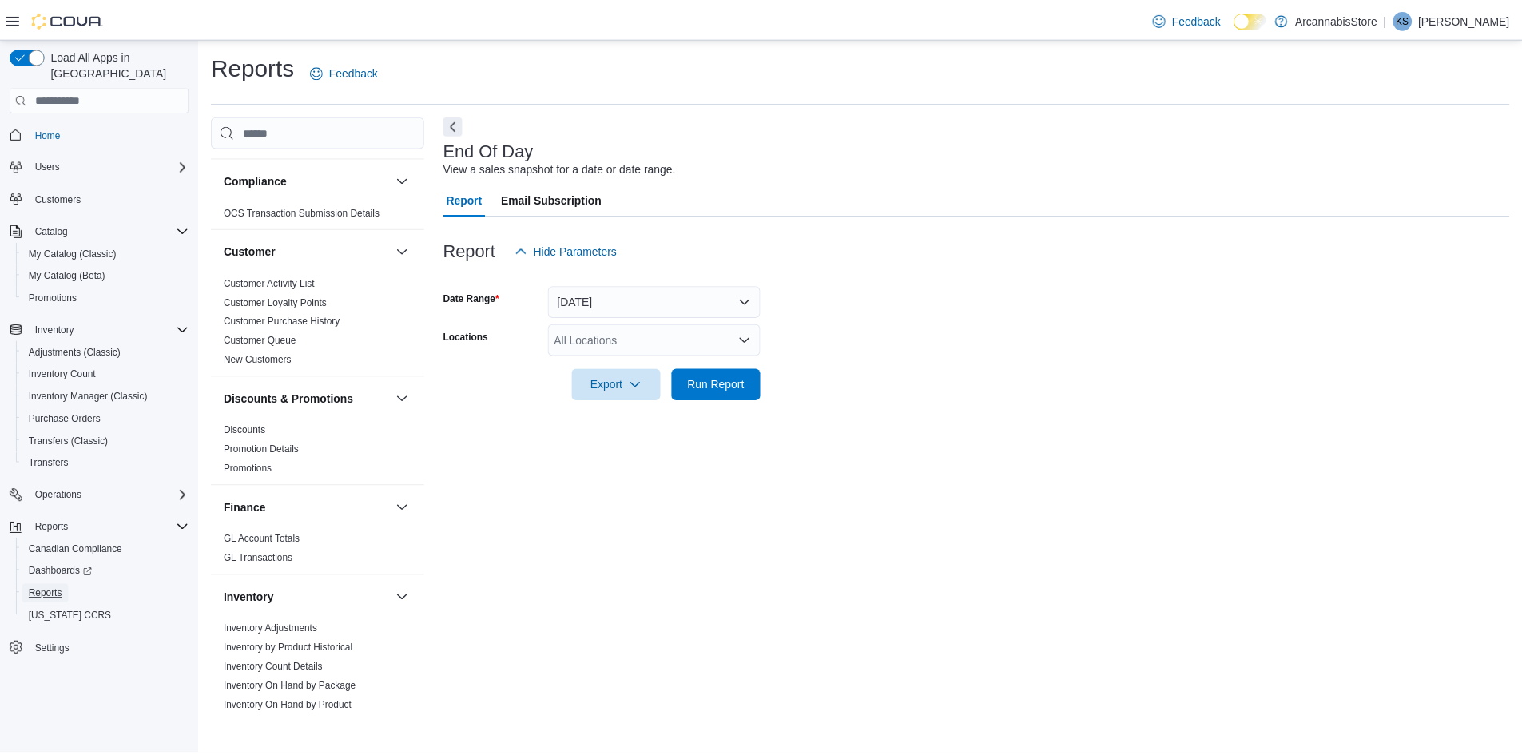
scroll to position [479, 0]
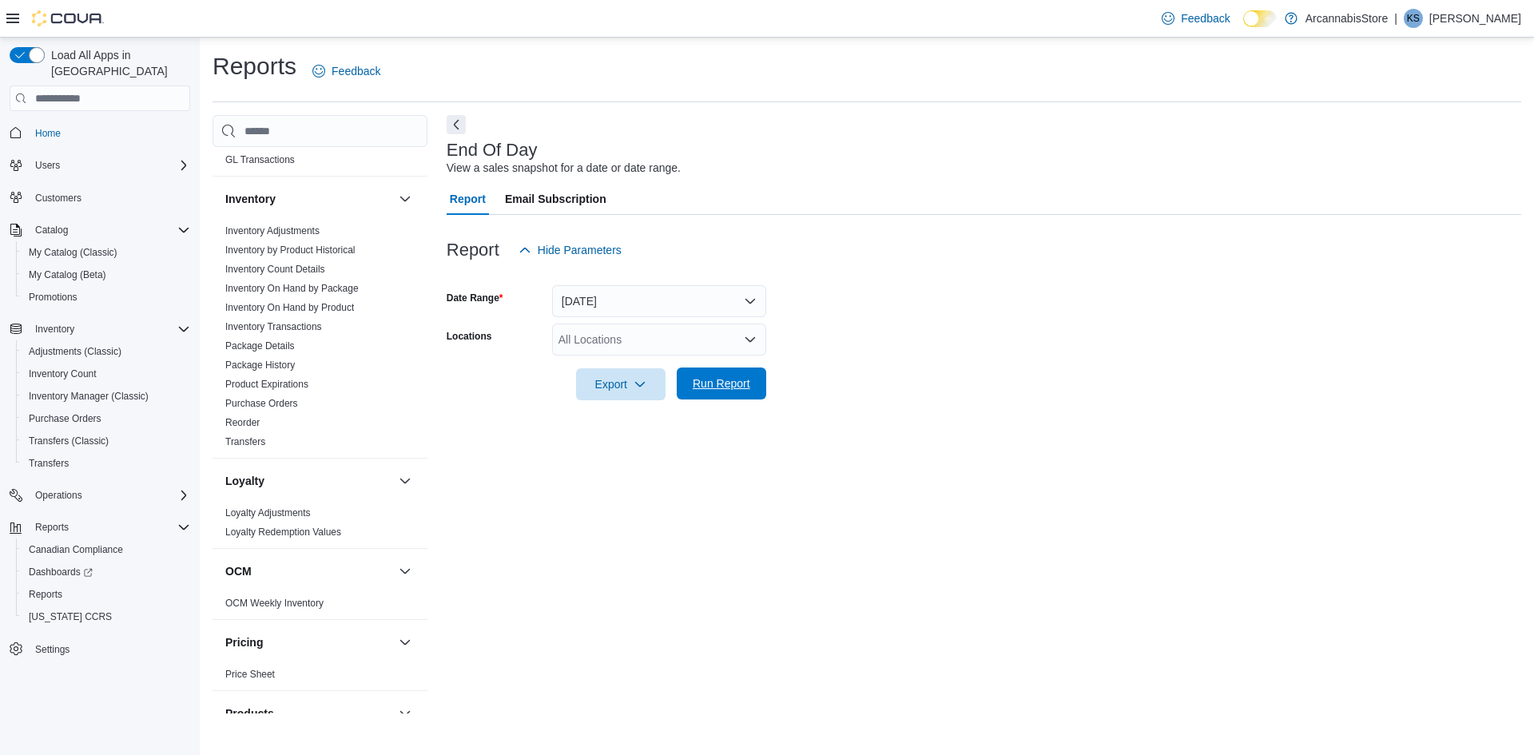
click at [742, 371] on span "Run Report" at bounding box center [721, 383] width 70 height 32
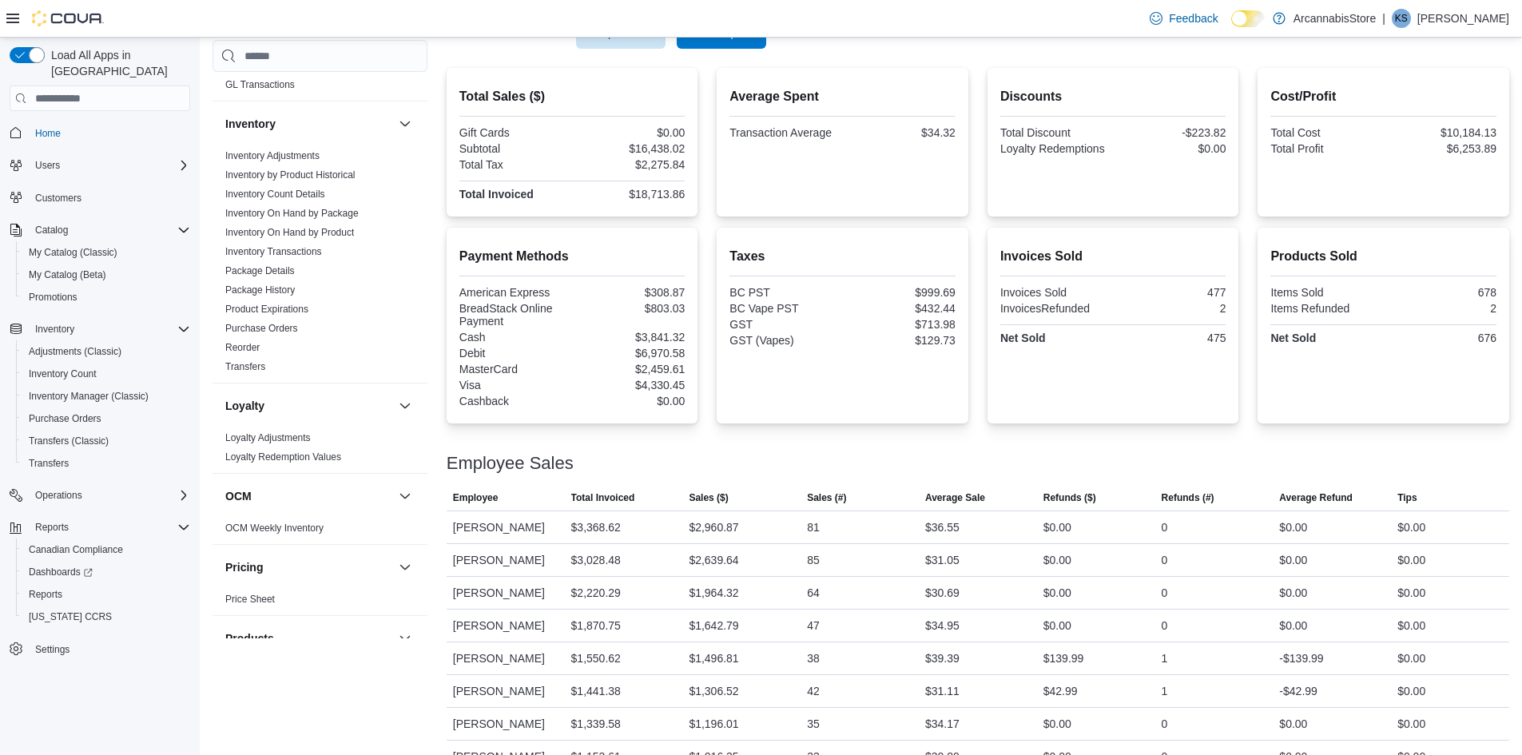
scroll to position [260, 0]
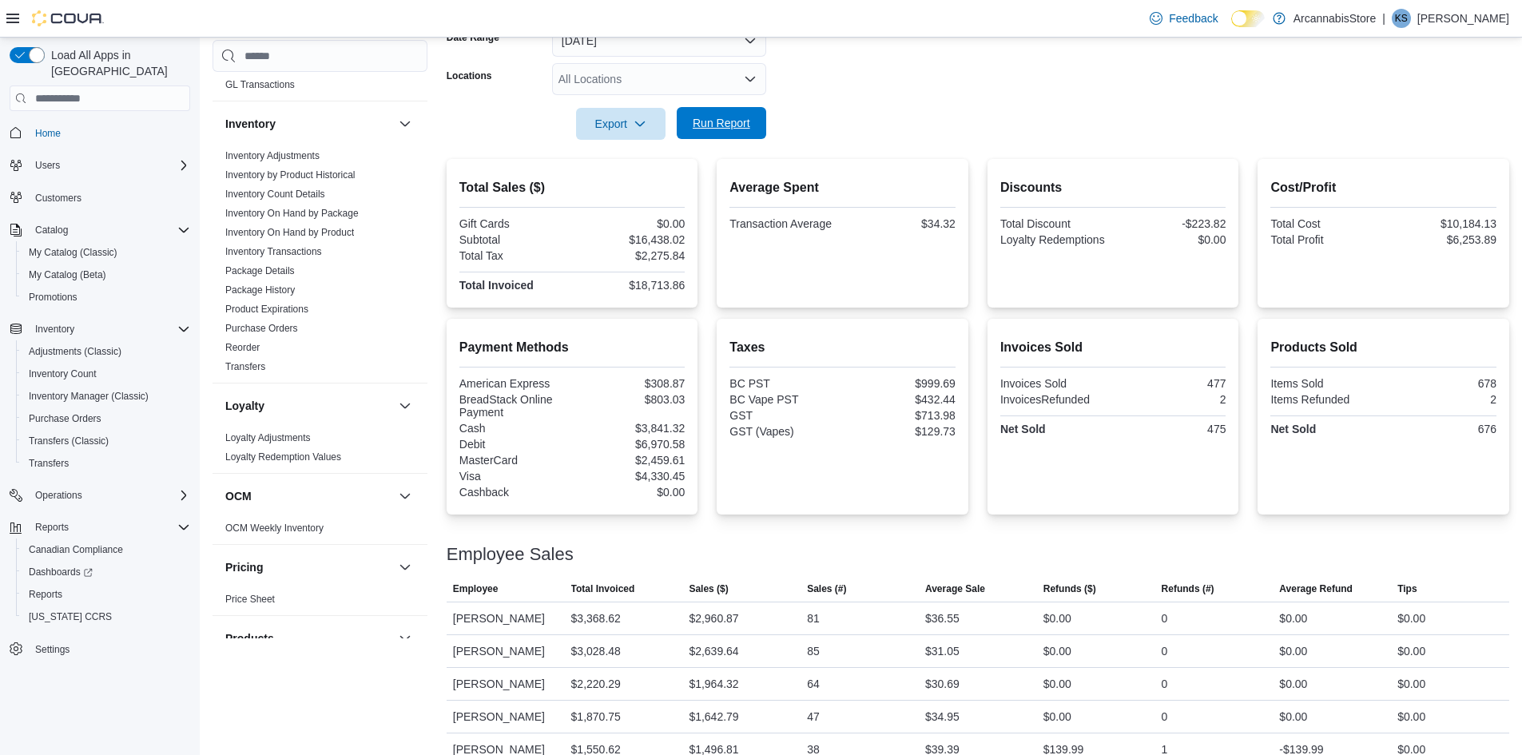
click at [737, 128] on span "Run Report" at bounding box center [722, 123] width 58 height 16
click at [751, 129] on span "Run Report" at bounding box center [721, 123] width 70 height 32
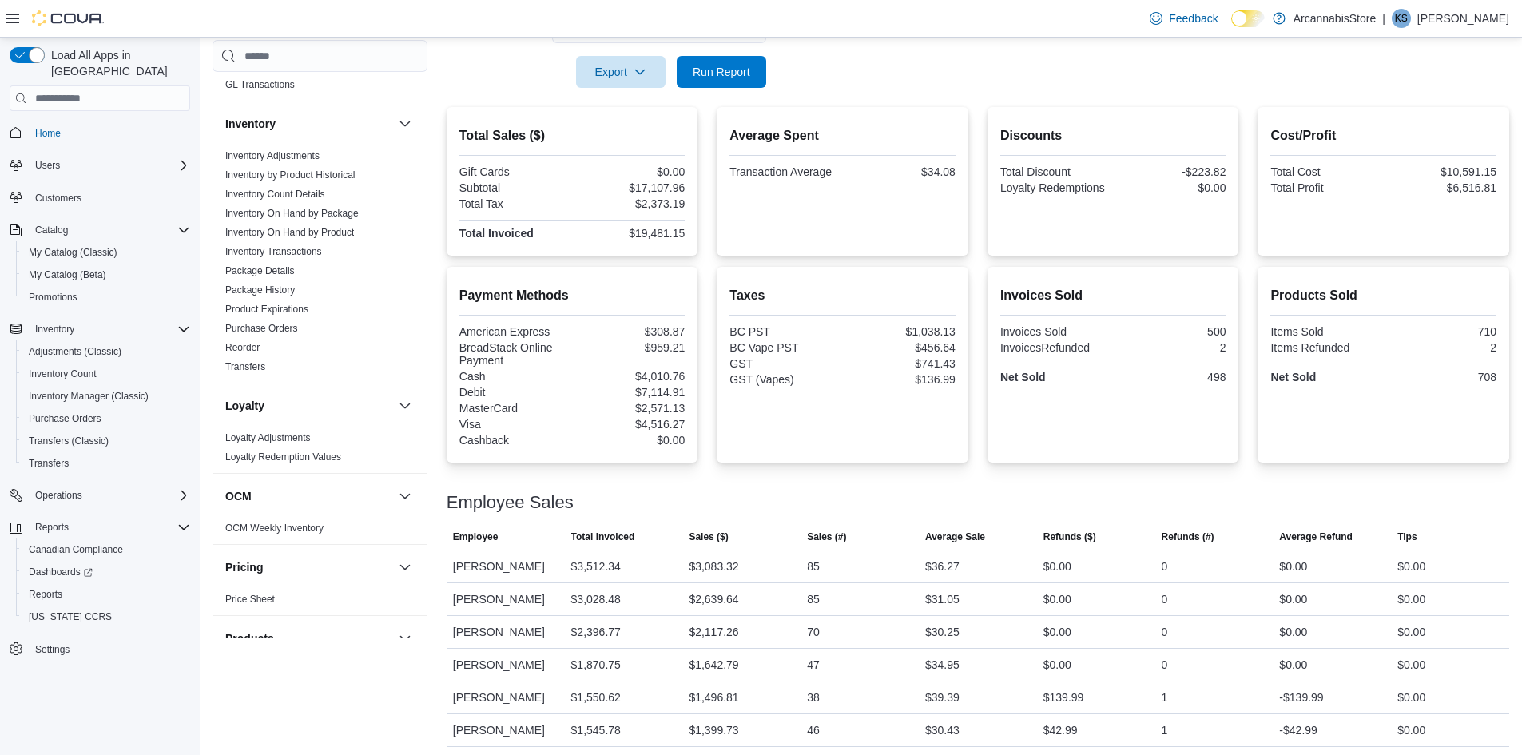
scroll to position [213, 0]
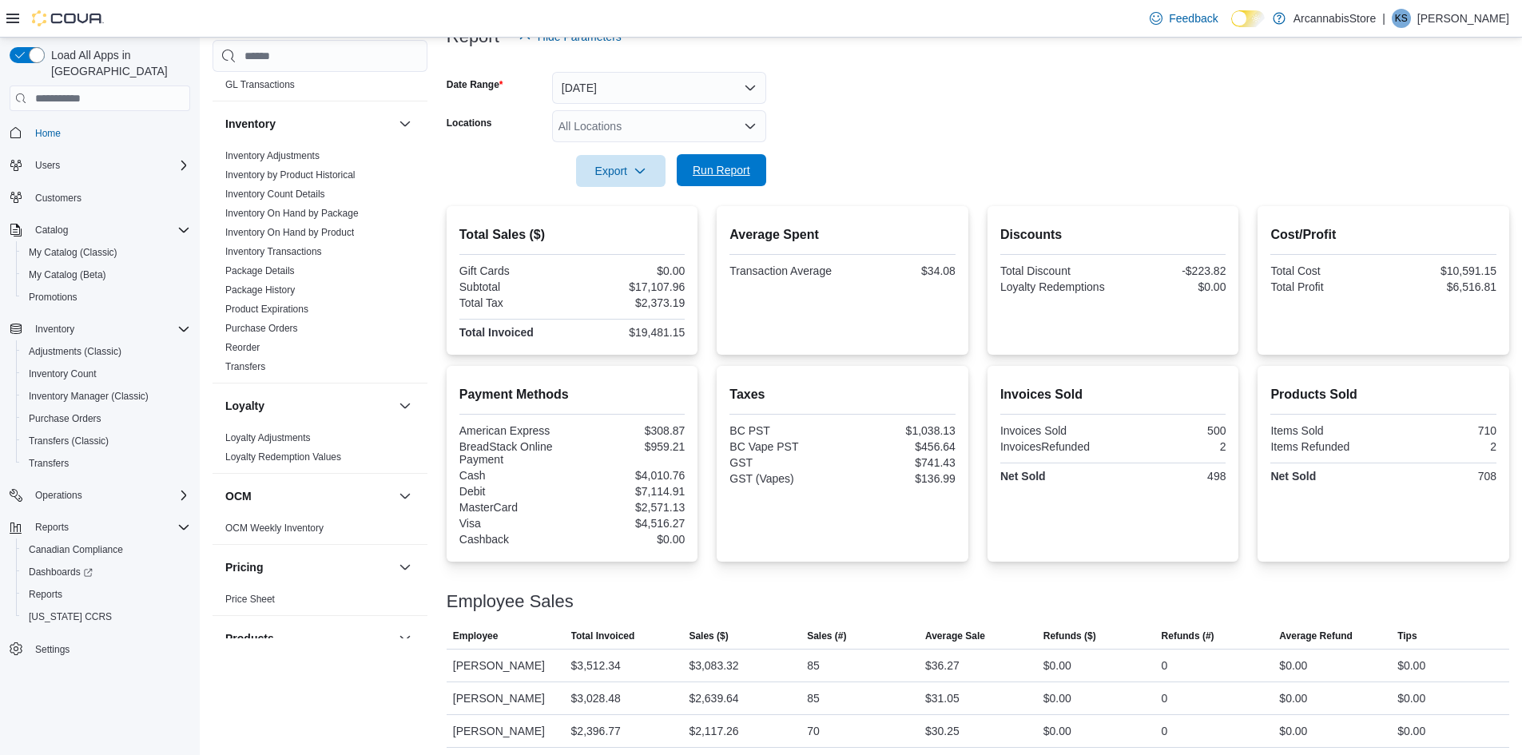
click at [693, 185] on span "Run Report" at bounding box center [721, 170] width 70 height 32
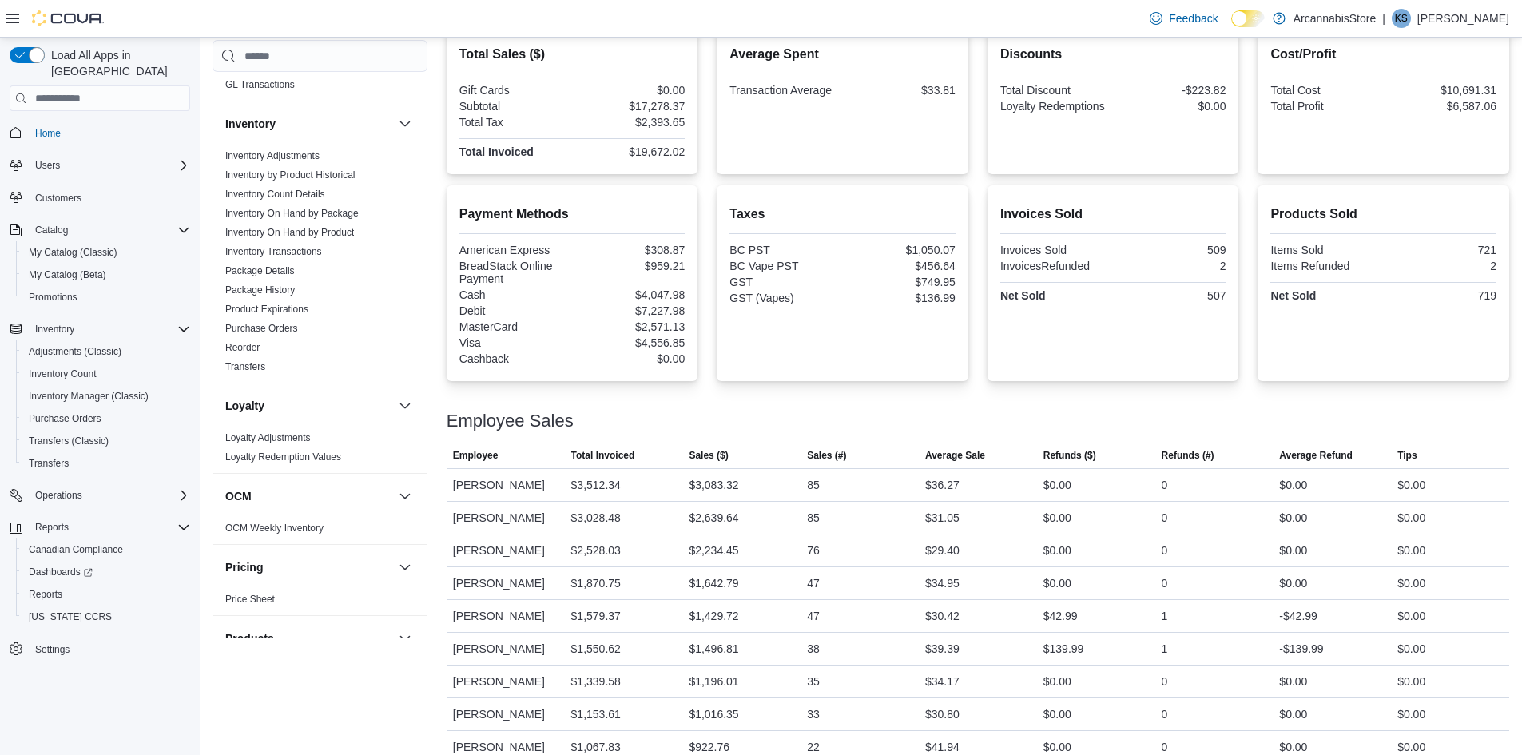
scroll to position [293, 0]
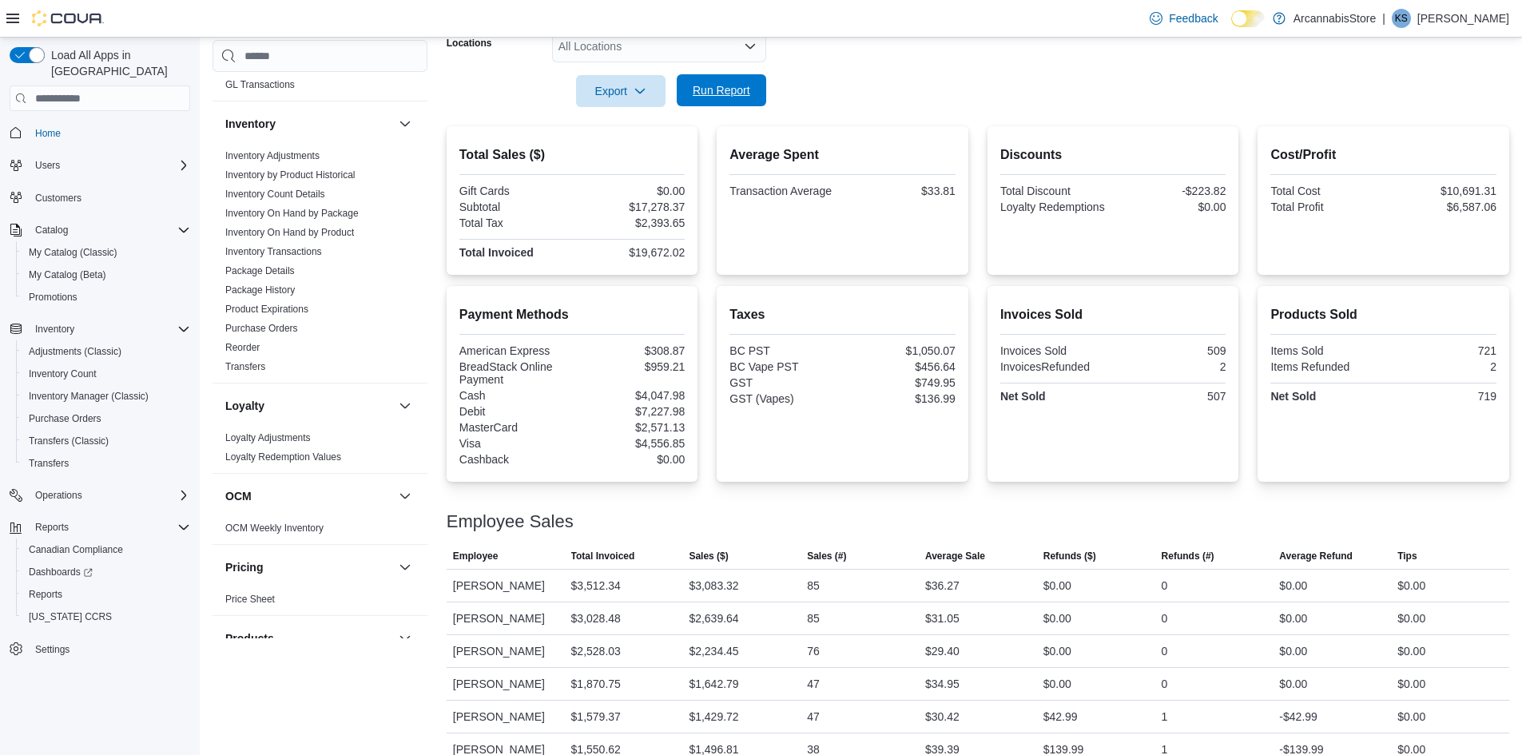
click at [752, 77] on span "Run Report" at bounding box center [721, 90] width 70 height 32
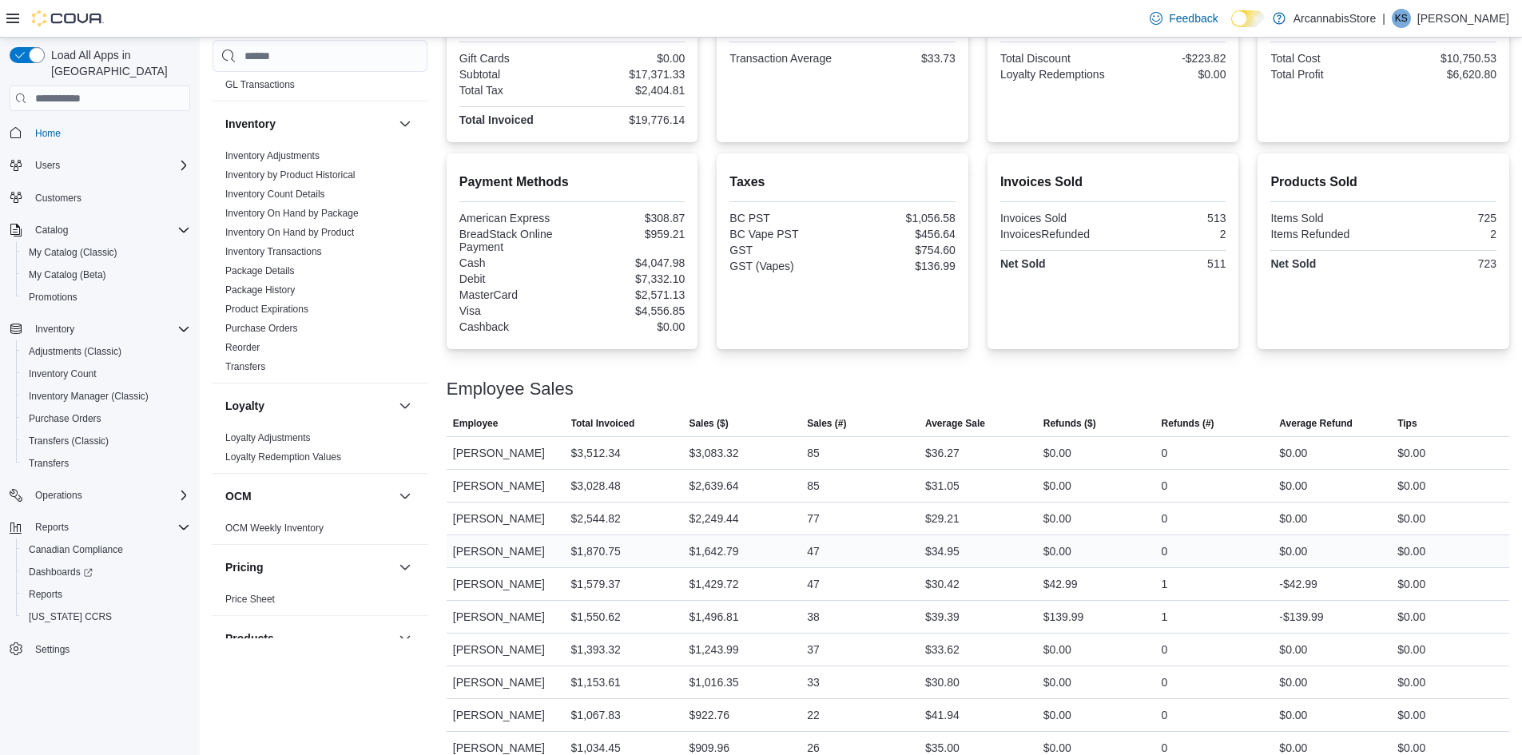
scroll to position [533, 0]
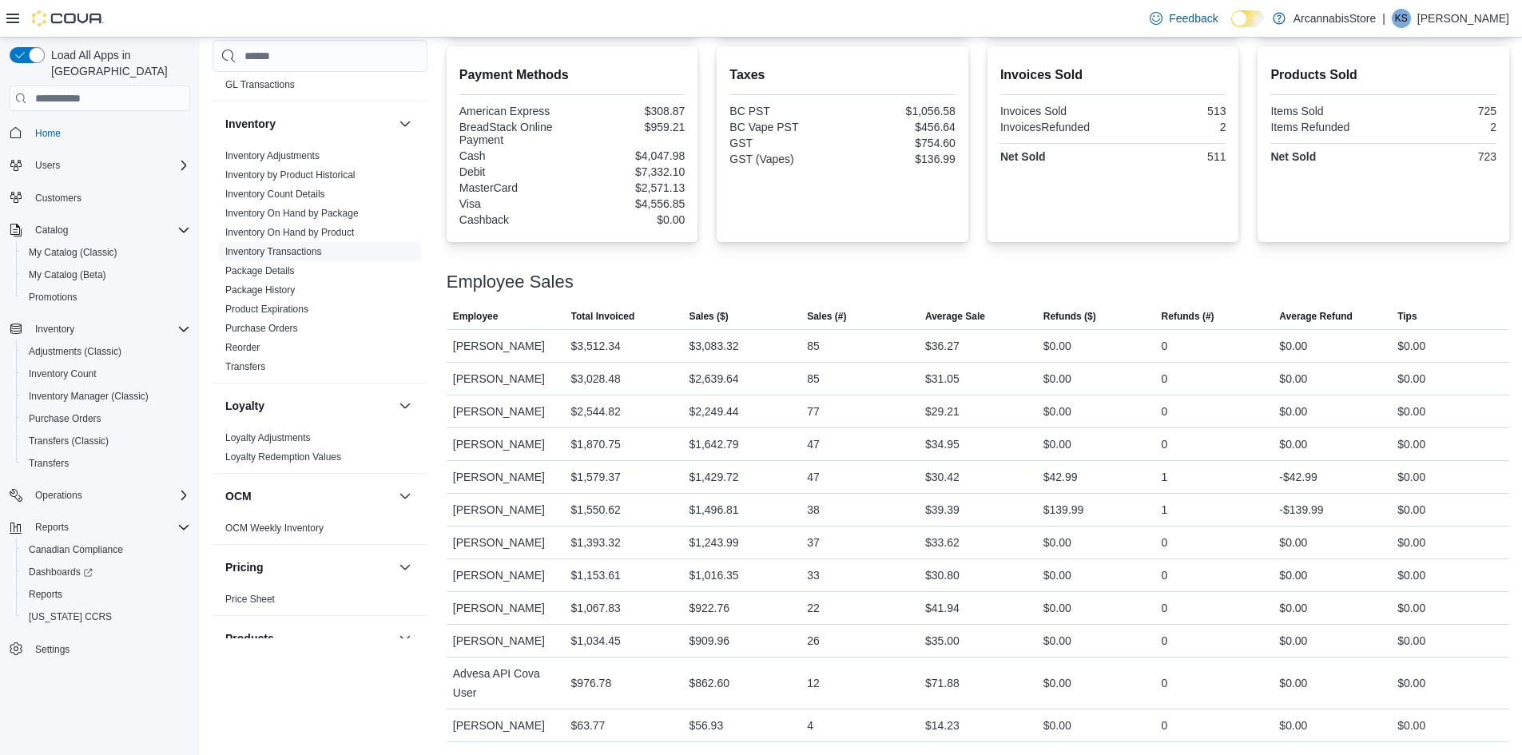
click at [302, 253] on link "Inventory Transactions" at bounding box center [273, 251] width 97 height 11
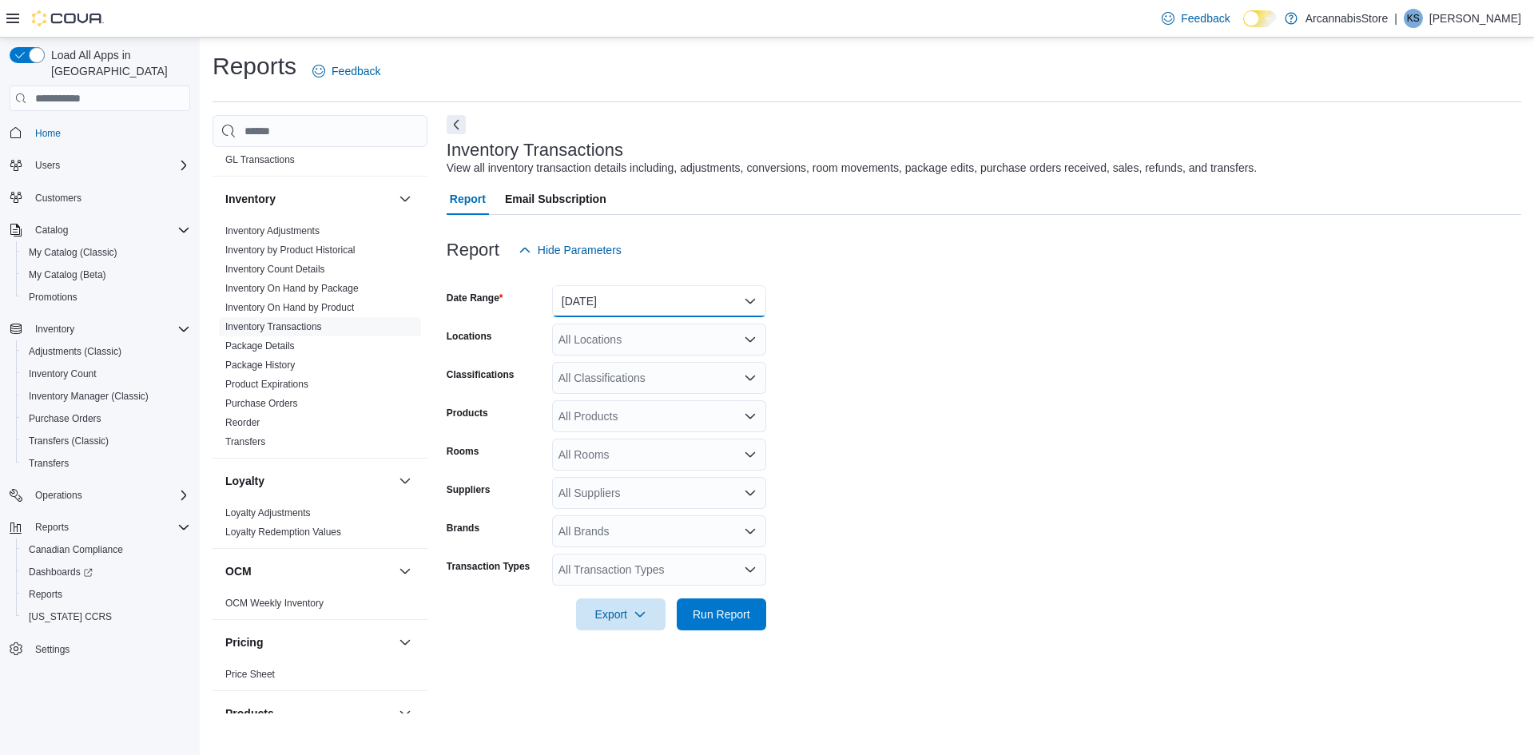
click at [593, 304] on button "Yesterday" at bounding box center [659, 301] width 214 height 32
click at [579, 371] on span "Today" at bounding box center [669, 364] width 182 height 19
click at [698, 332] on div "All Locations" at bounding box center [659, 340] width 214 height 32
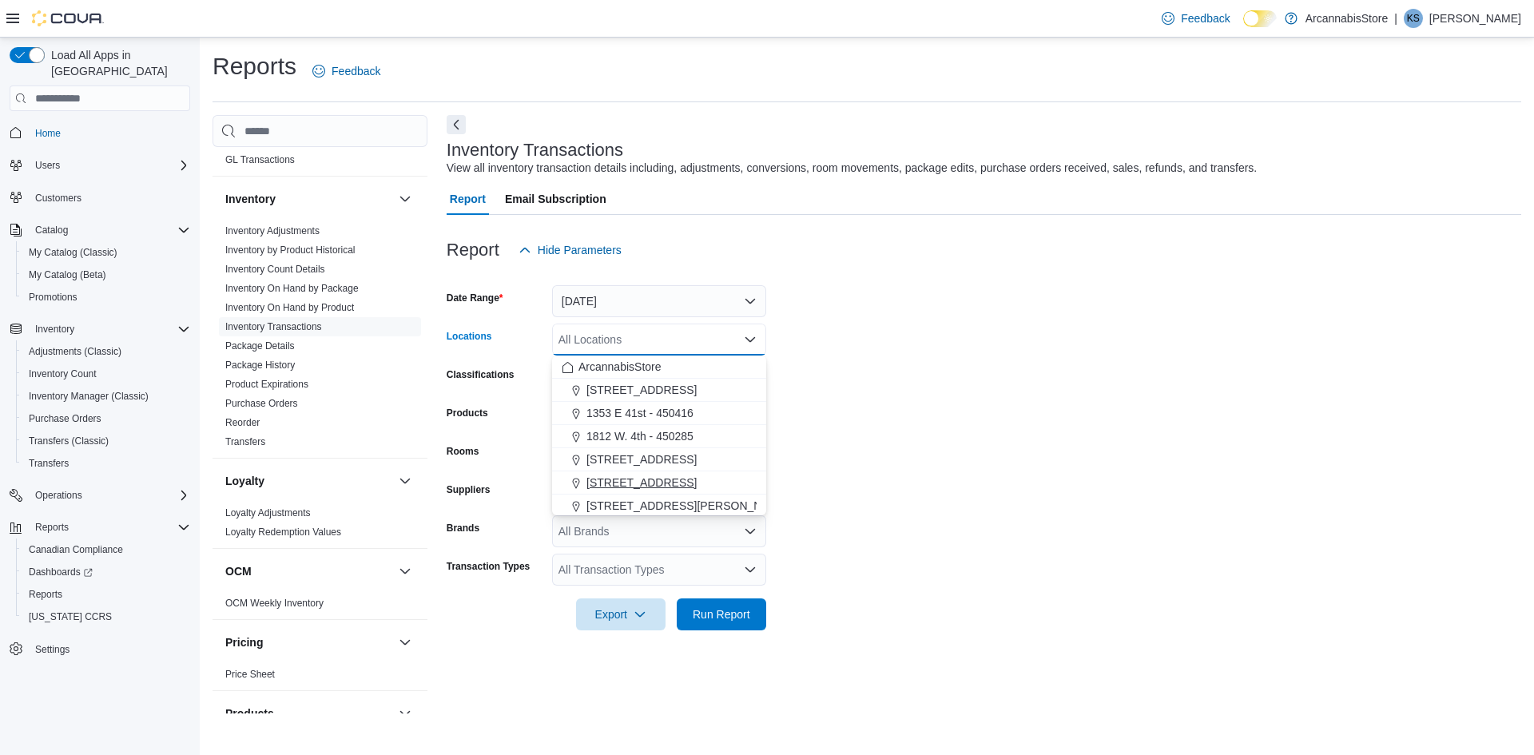
click at [621, 478] on span "2267 Kingsway - 450548" at bounding box center [641, 482] width 110 height 16
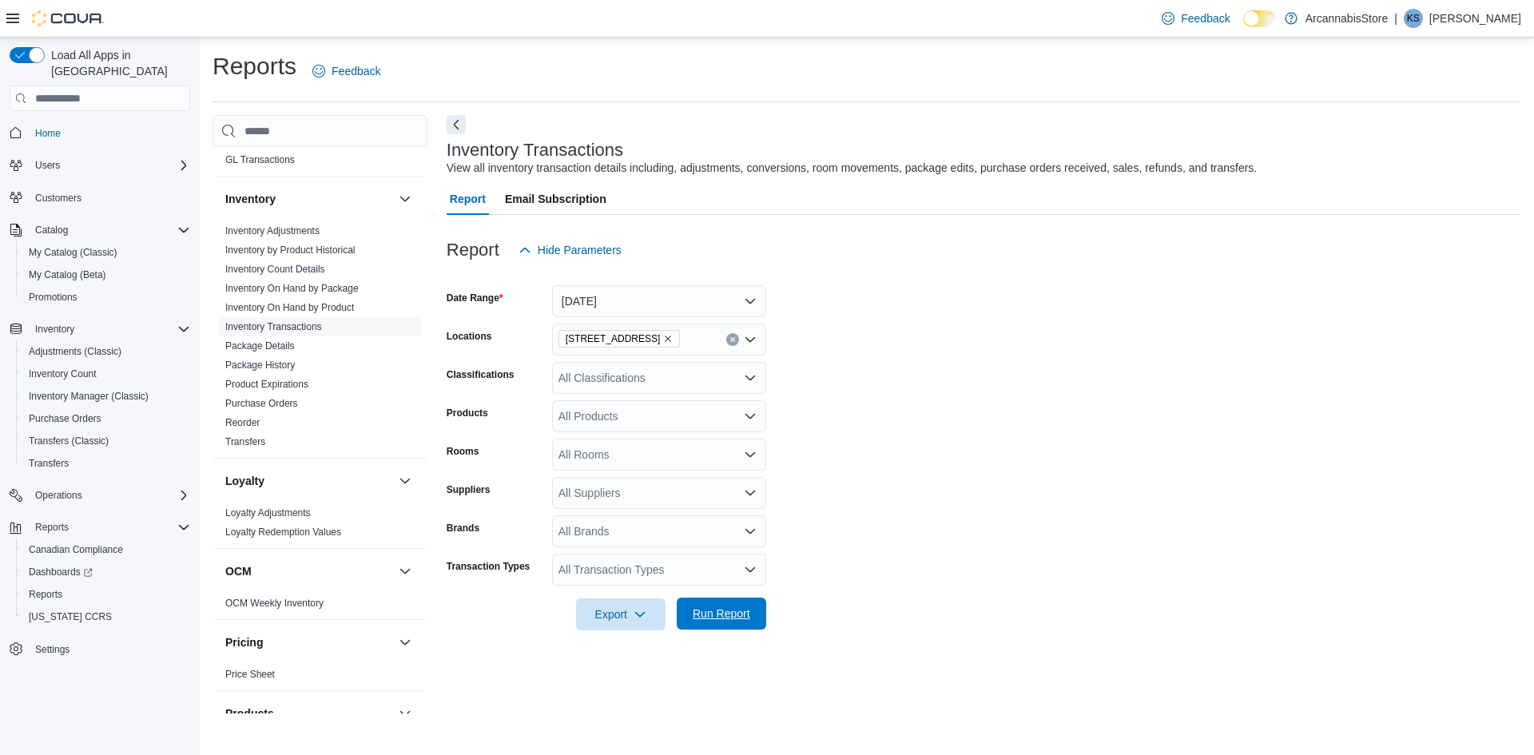
click at [732, 617] on span "Run Report" at bounding box center [722, 613] width 58 height 16
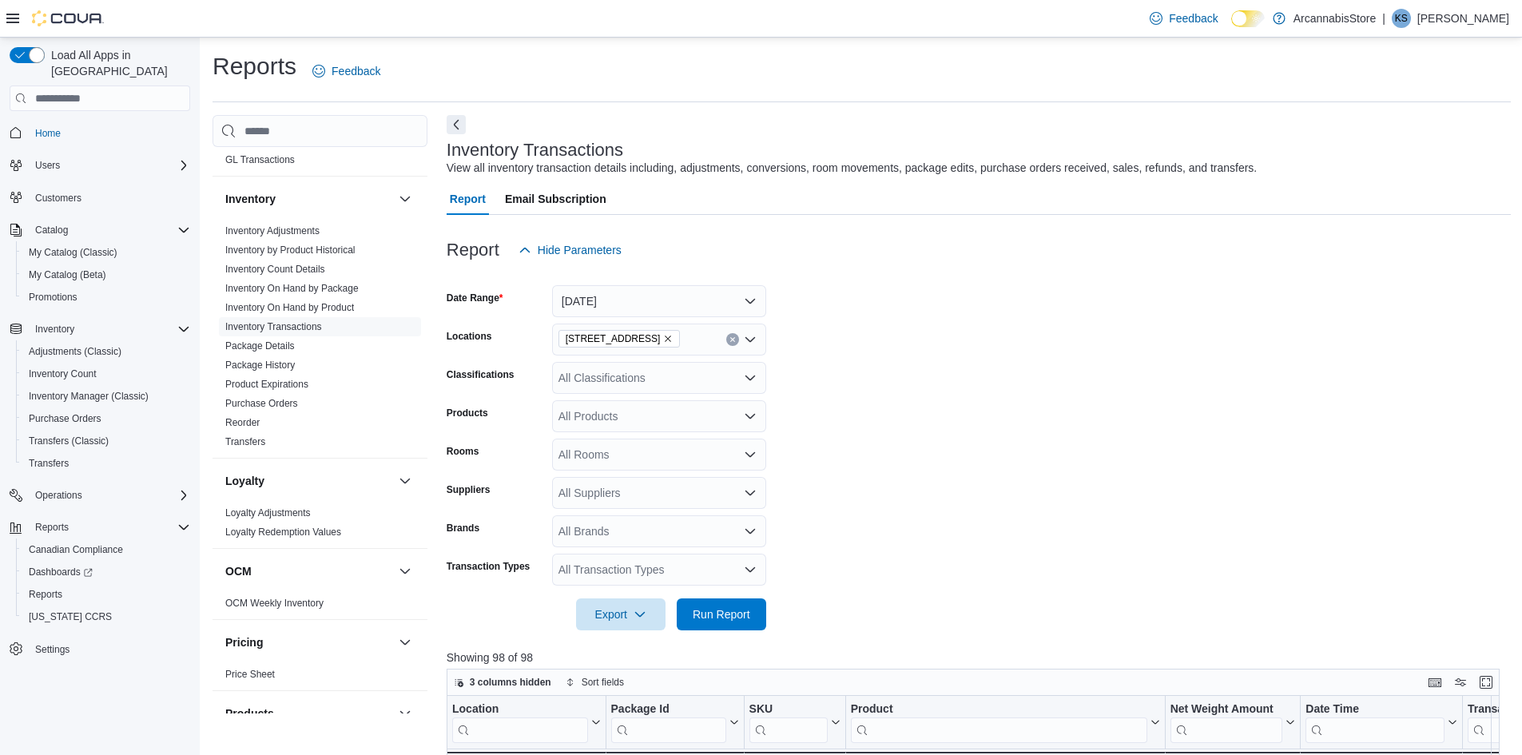
scroll to position [399, 0]
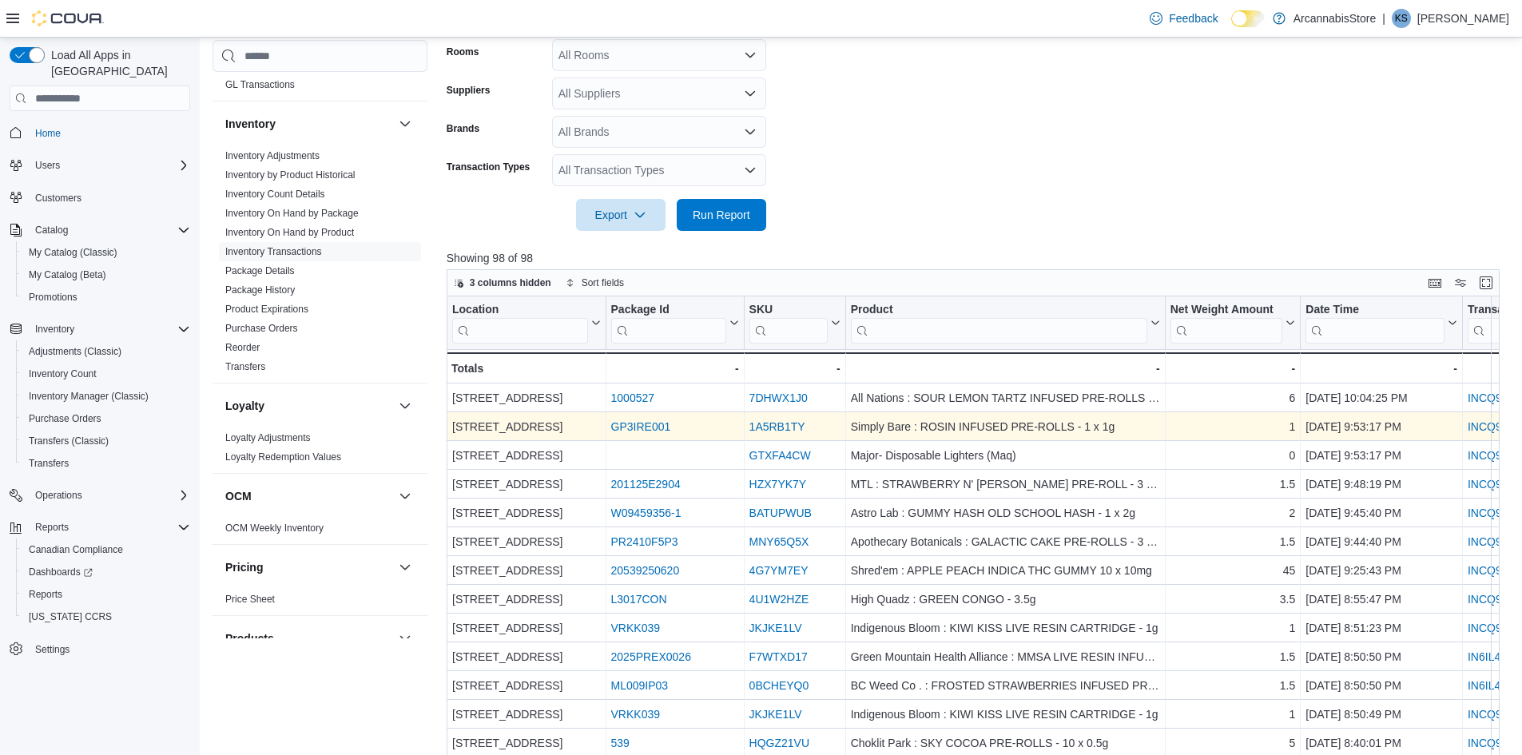
click at [1482, 428] on link "INCQ99-KCNXP9" at bounding box center [1511, 426] width 89 height 13
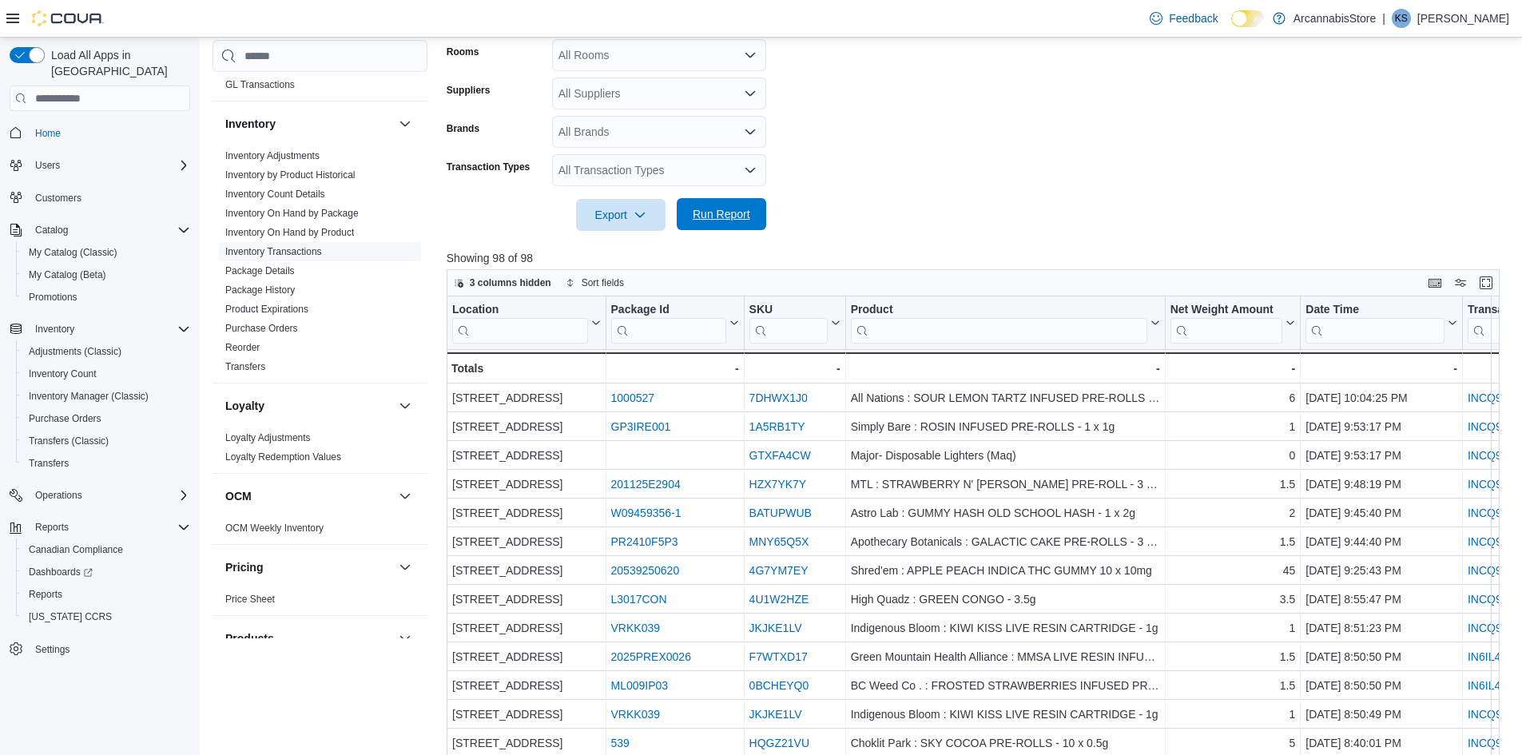
click at [711, 216] on span "Run Report" at bounding box center [722, 214] width 58 height 16
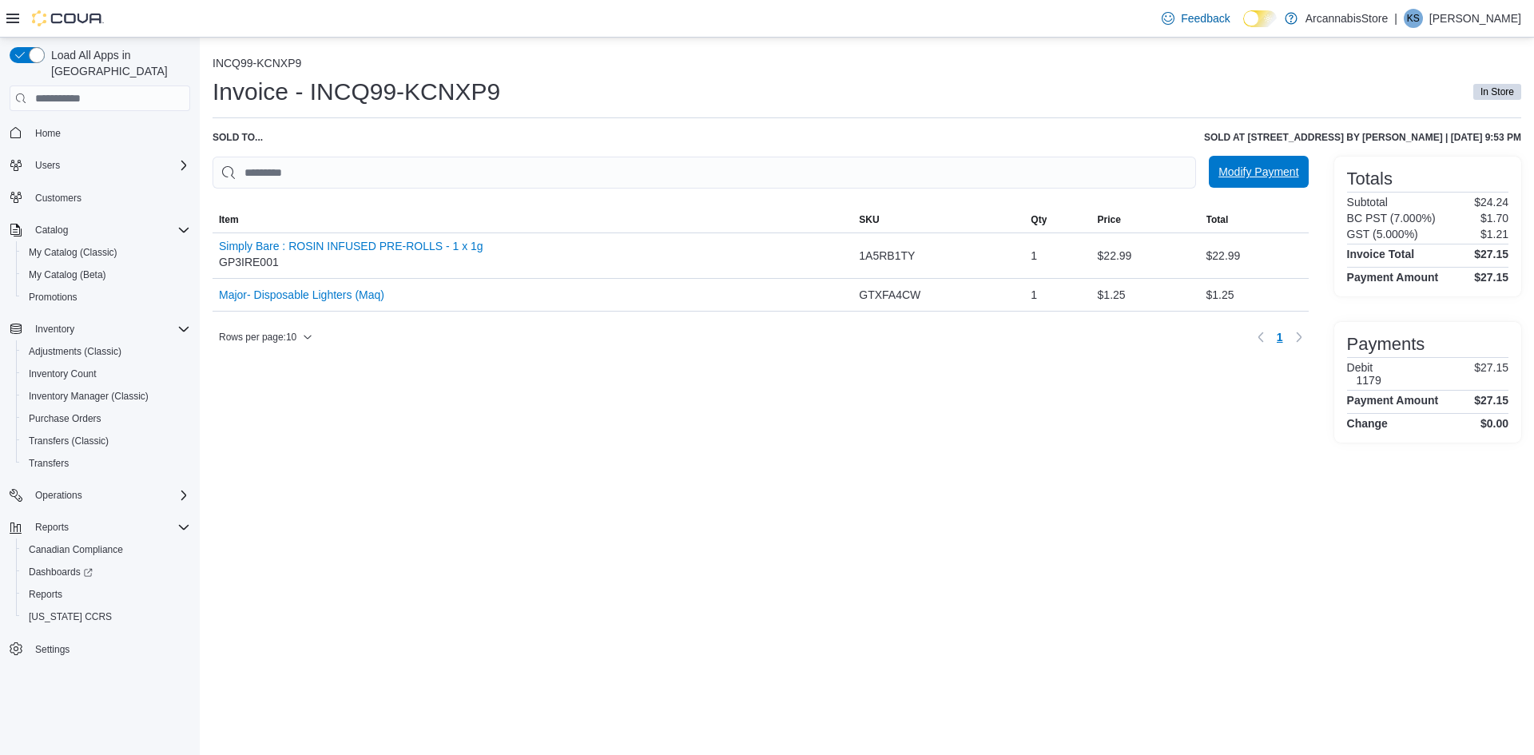
click at [1258, 182] on span "Modify Payment" at bounding box center [1258, 172] width 80 height 32
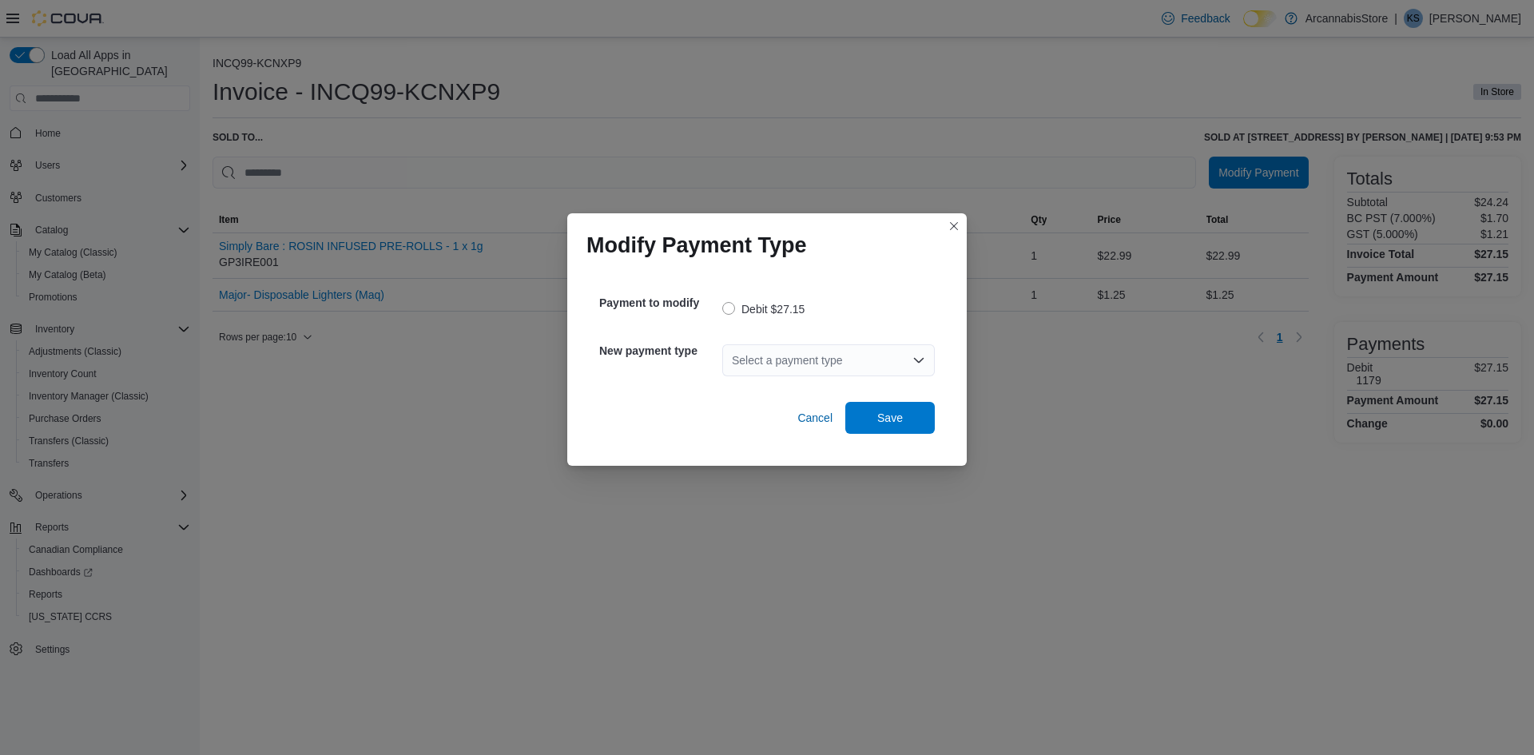
click at [824, 375] on div "Select a payment type" at bounding box center [828, 360] width 212 height 32
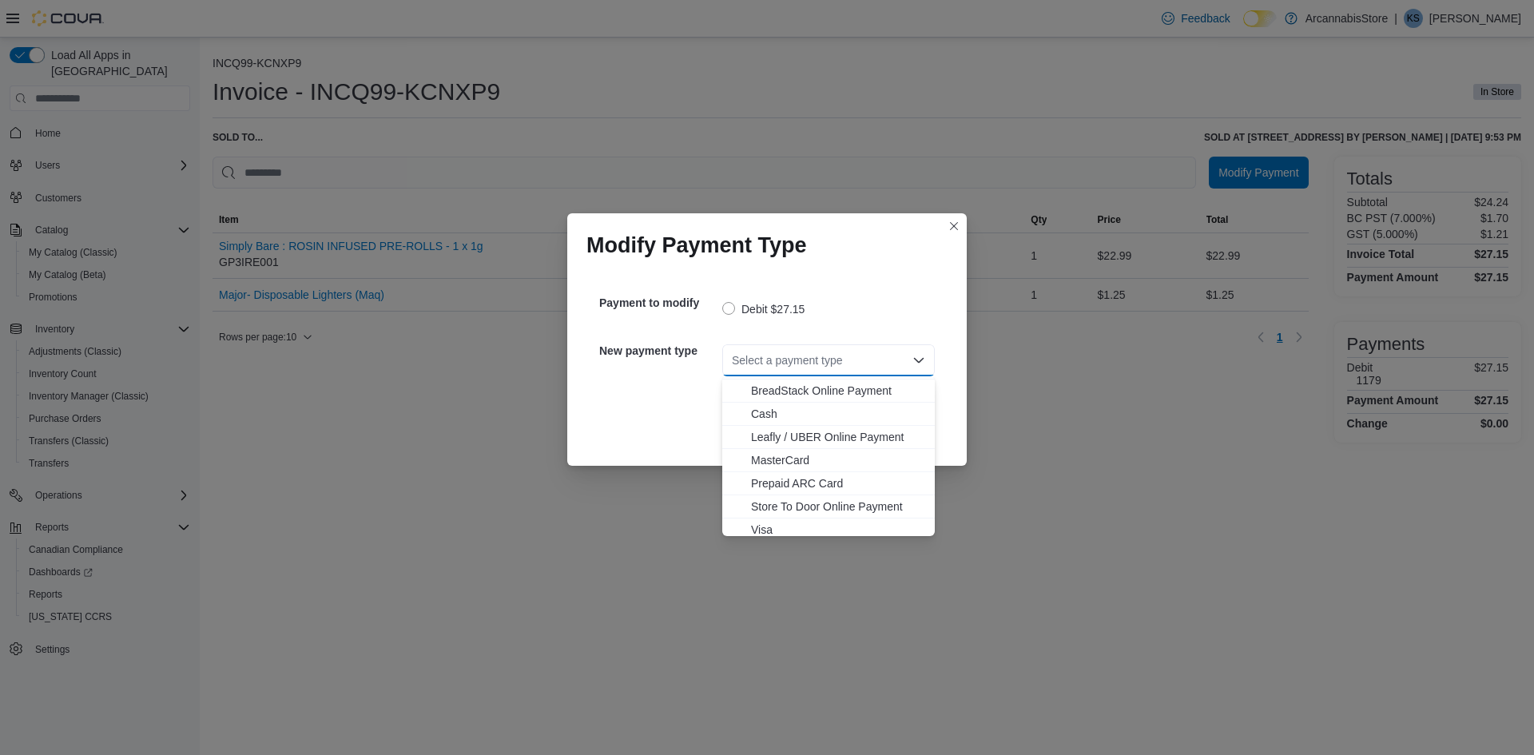
scroll to position [26, 0]
click at [768, 523] on span "Visa" at bounding box center [838, 524] width 174 height 16
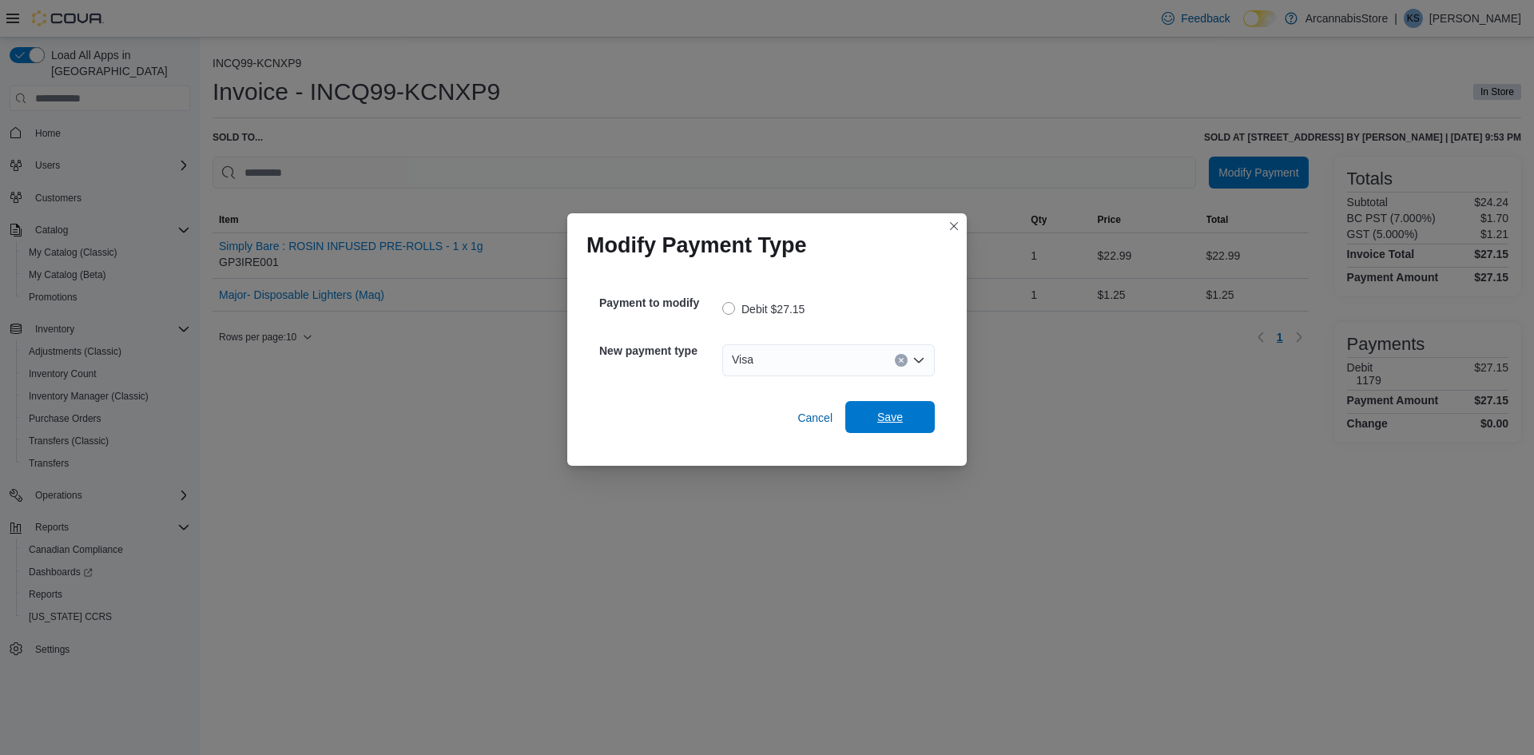
click at [887, 401] on div "Cancel Save" at bounding box center [766, 411] width 335 height 45
click at [908, 432] on span "Save" at bounding box center [890, 417] width 70 height 32
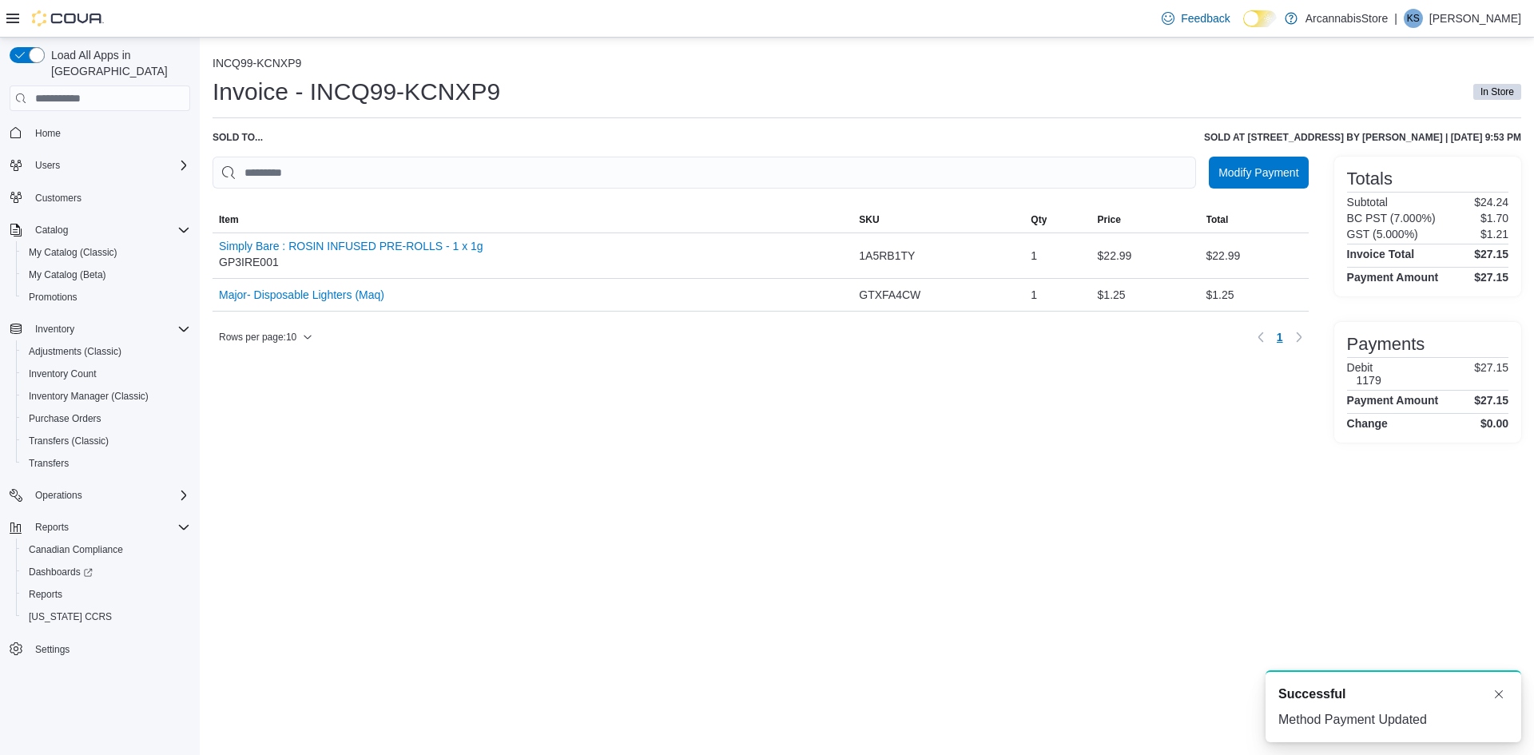
scroll to position [0, 0]
